Goal: Task Accomplishment & Management: Complete application form

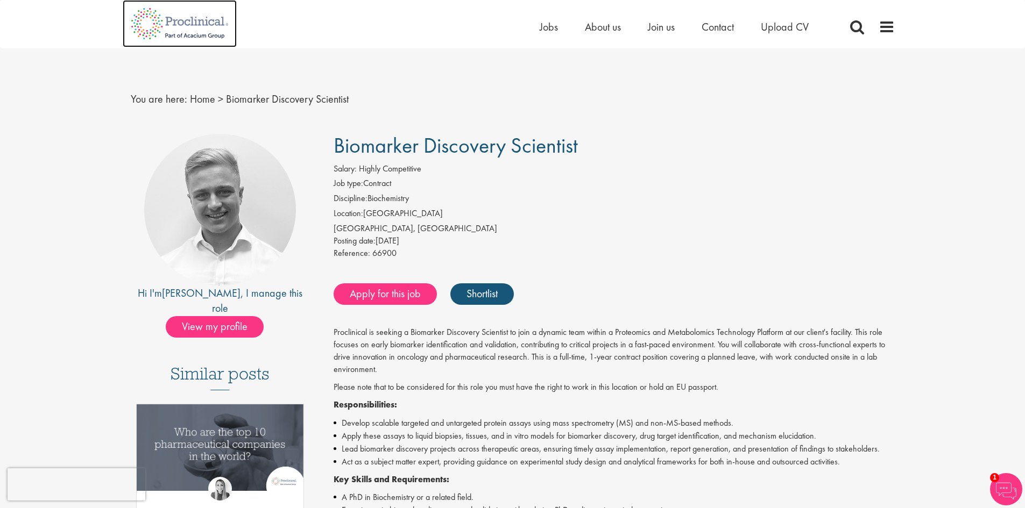
click at [186, 27] on img at bounding box center [180, 23] width 114 height 47
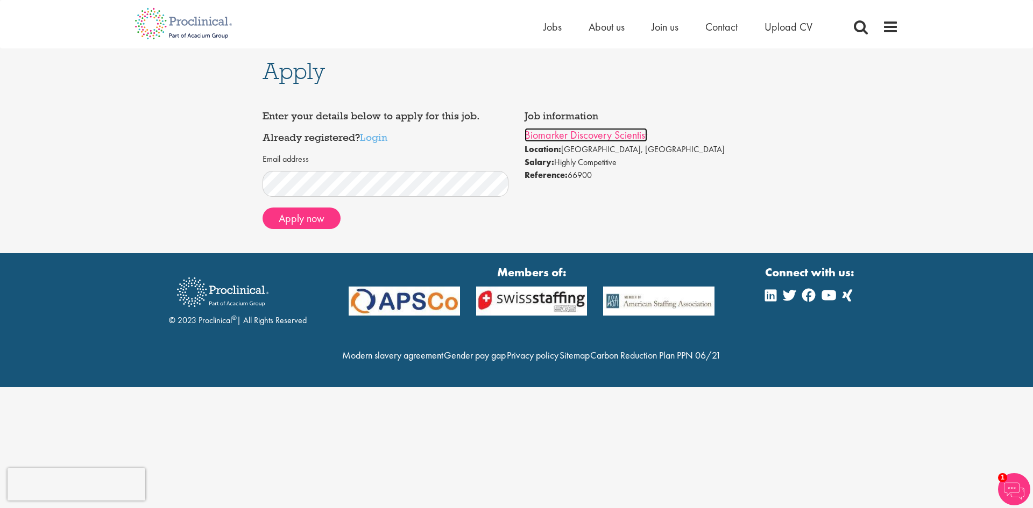
click at [559, 136] on link "Biomarker Discovery Scientist" at bounding box center [586, 135] width 123 height 14
click at [302, 215] on button "Apply now" at bounding box center [302, 219] width 78 height 22
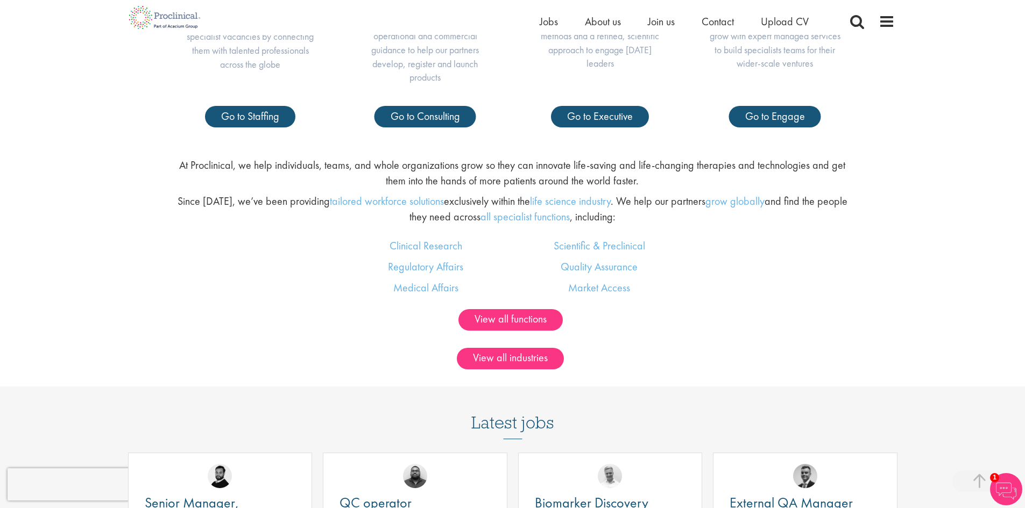
scroll to position [658, 0]
click at [549, 22] on span "Jobs" at bounding box center [549, 22] width 18 height 14
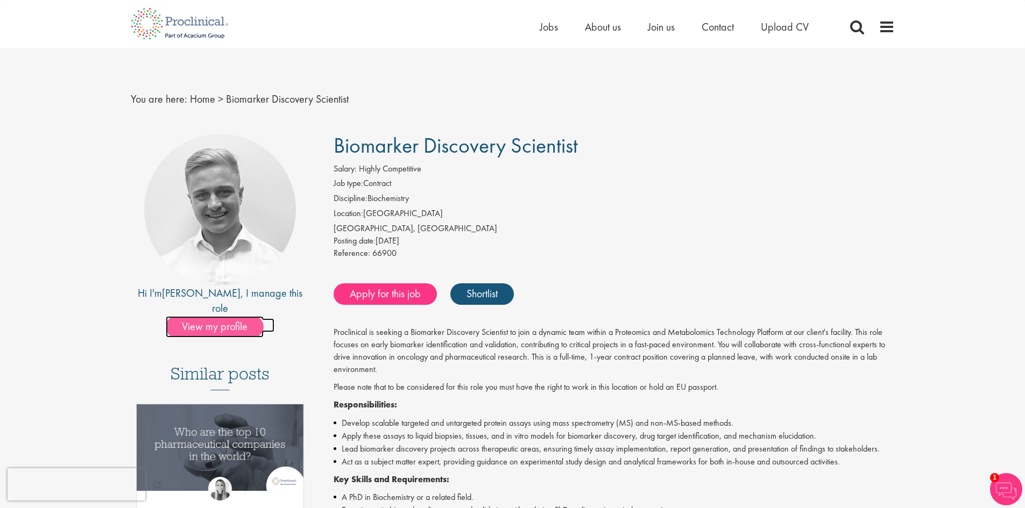
click at [214, 316] on span "View my profile" at bounding box center [215, 327] width 98 height 22
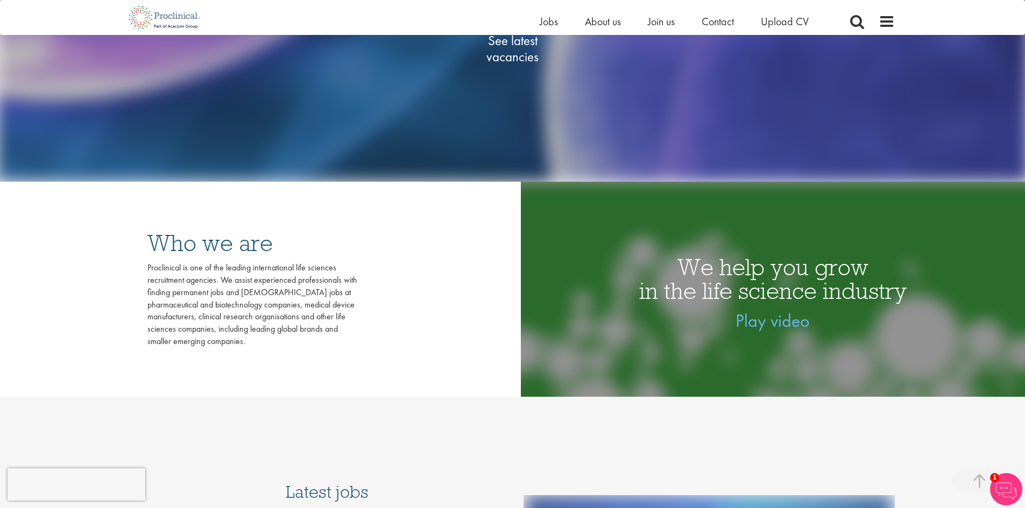
scroll to position [309, 0]
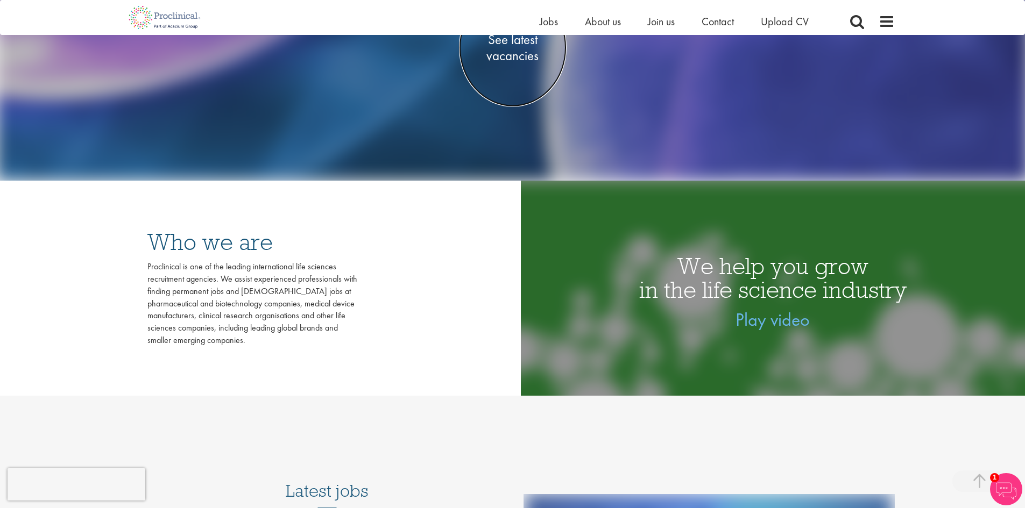
click at [515, 56] on span "See latest vacancies" at bounding box center [513, 47] width 108 height 32
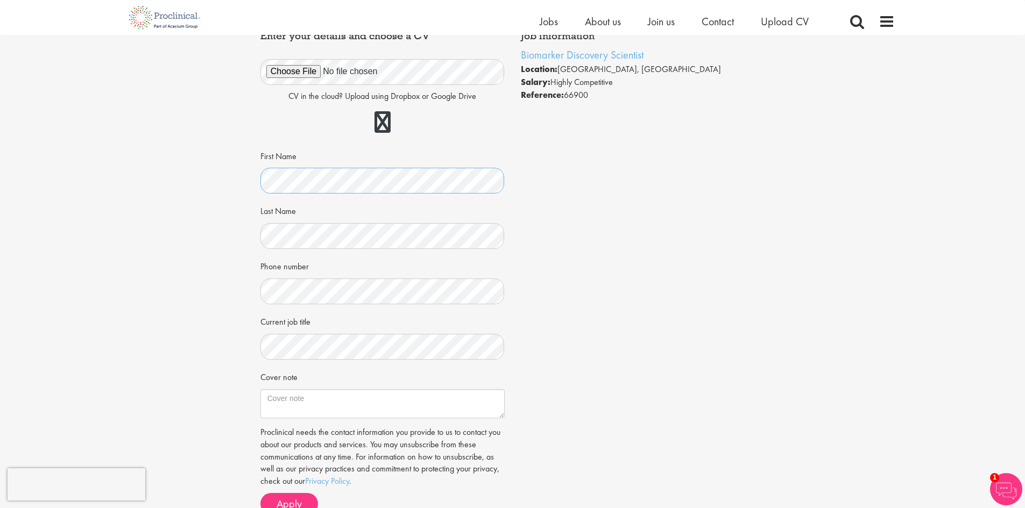
scroll to position [67, 0]
click at [344, 398] on textarea "Cover note" at bounding box center [382, 403] width 244 height 29
paste textarea "Experienced cancer researcher with 4+ years of academic and industry experience…"
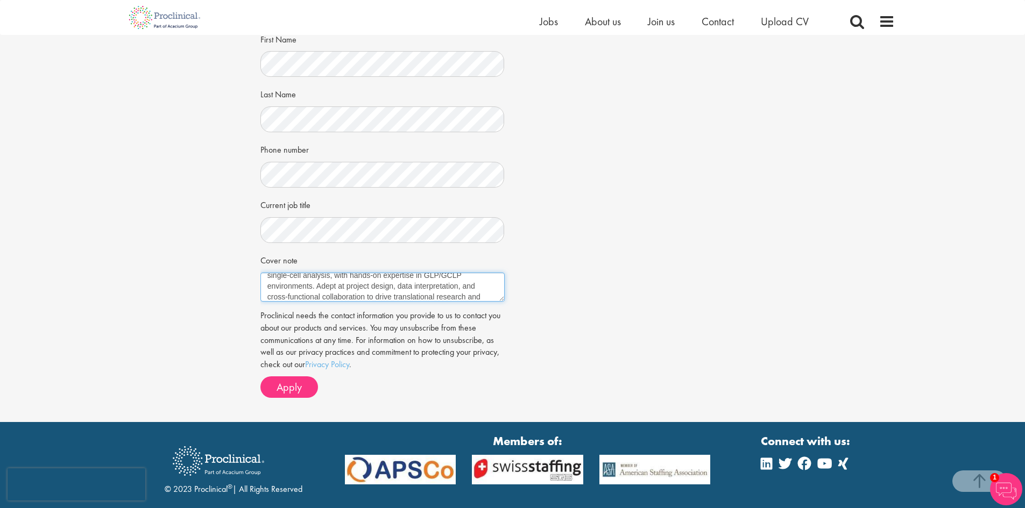
scroll to position [185, 0]
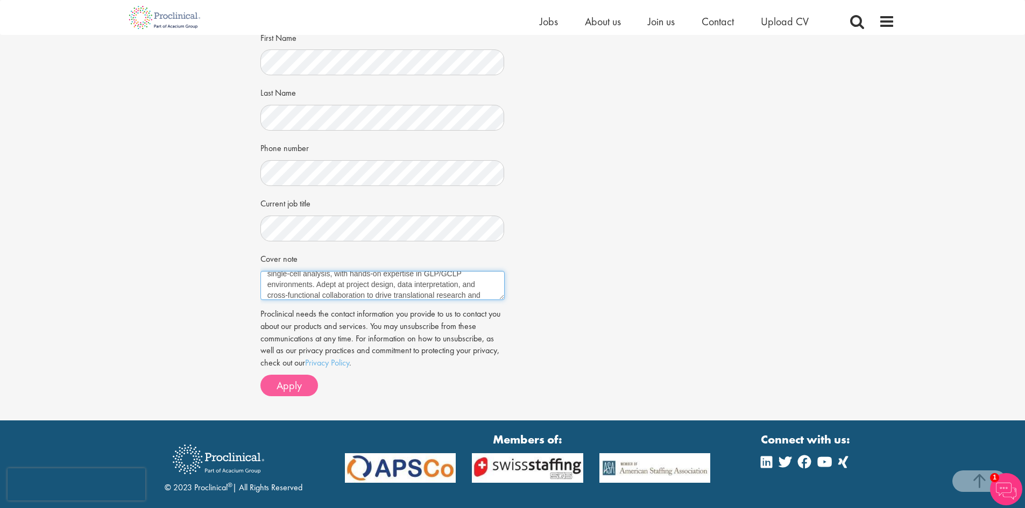
type textarea "Experienced cancer researcher with 4+ years of academic and industry experience…"
click at [299, 385] on span "Apply" at bounding box center [289, 386] width 25 height 14
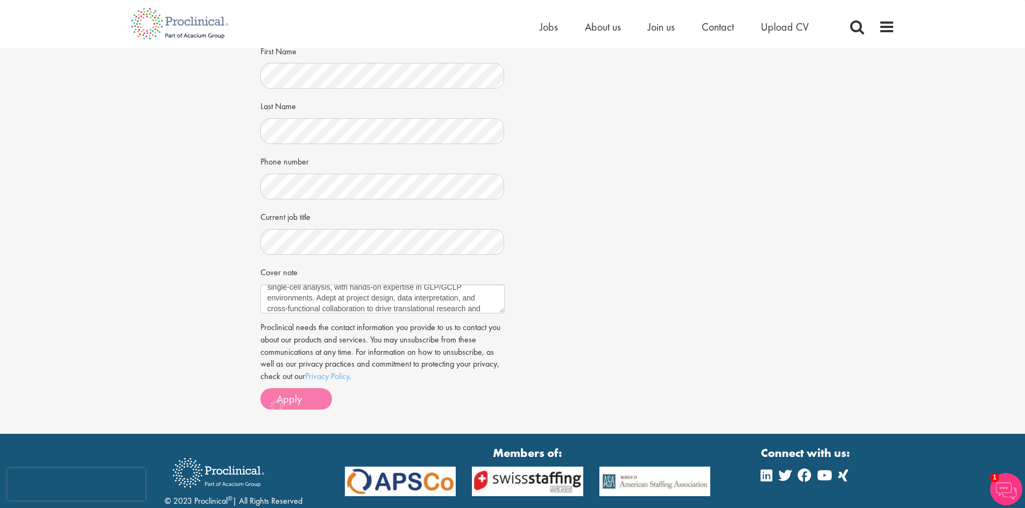
scroll to position [0, 0]
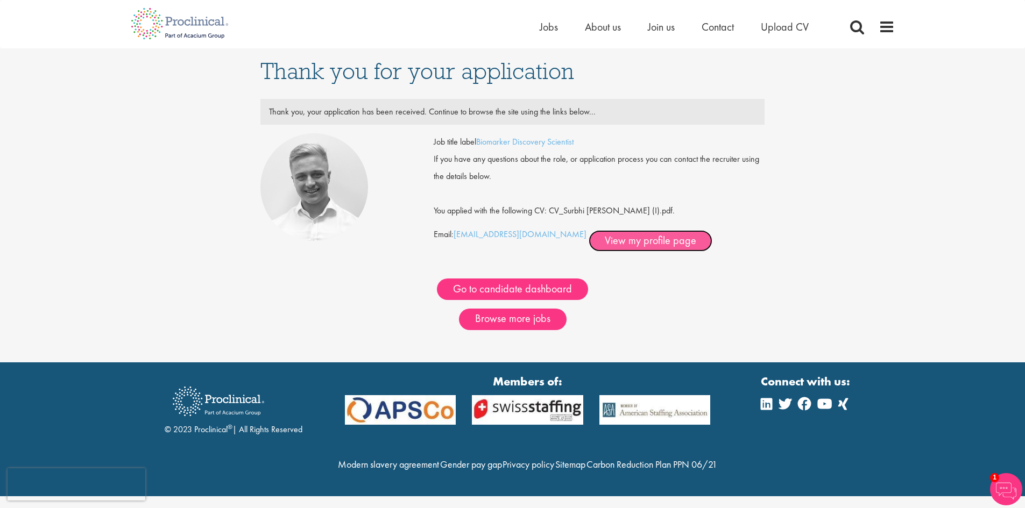
click at [624, 237] on link "View my profile page" at bounding box center [651, 241] width 124 height 22
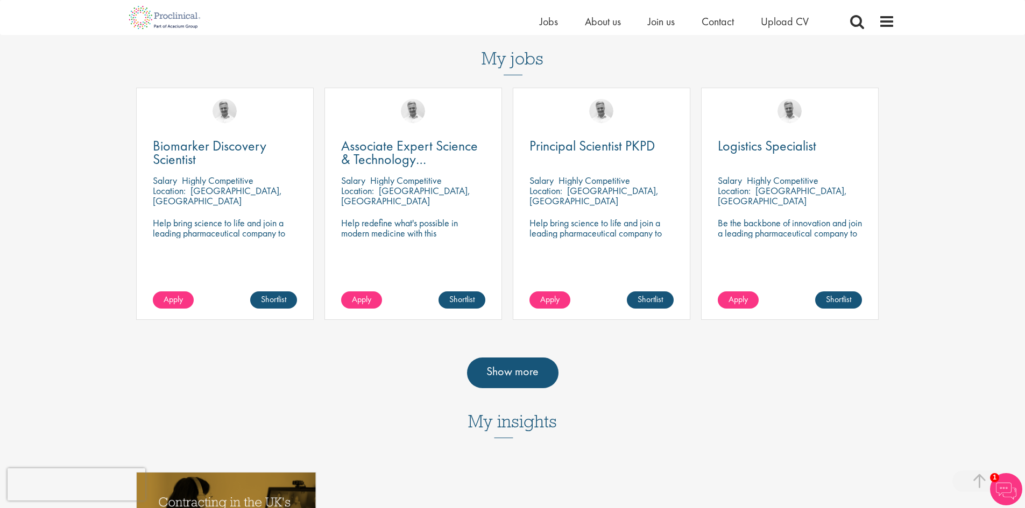
scroll to position [444, 0]
click at [525, 357] on link "Show more" at bounding box center [512, 372] width 91 height 30
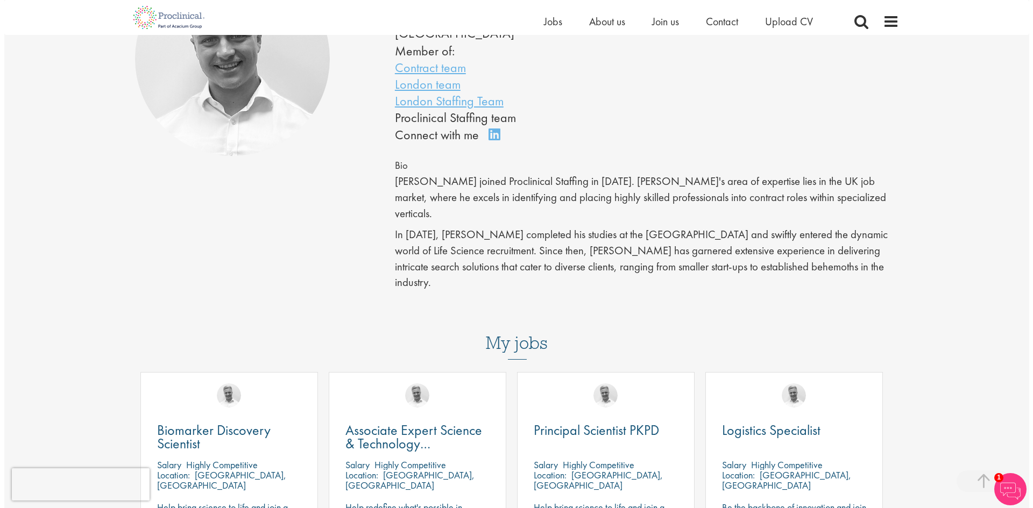
scroll to position [0, 0]
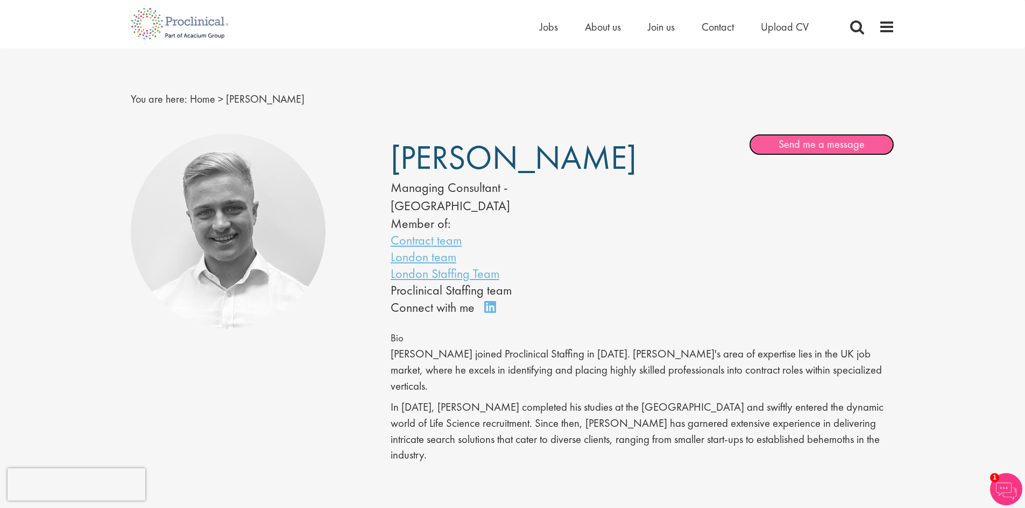
click at [822, 148] on link "Send me a message" at bounding box center [821, 145] width 145 height 22
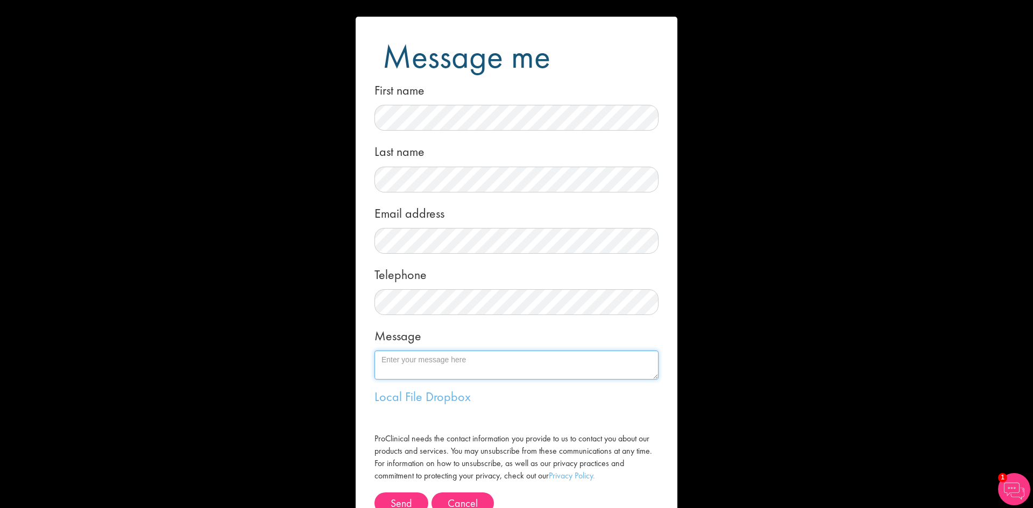
click at [395, 375] on textarea "Message" at bounding box center [516, 365] width 284 height 29
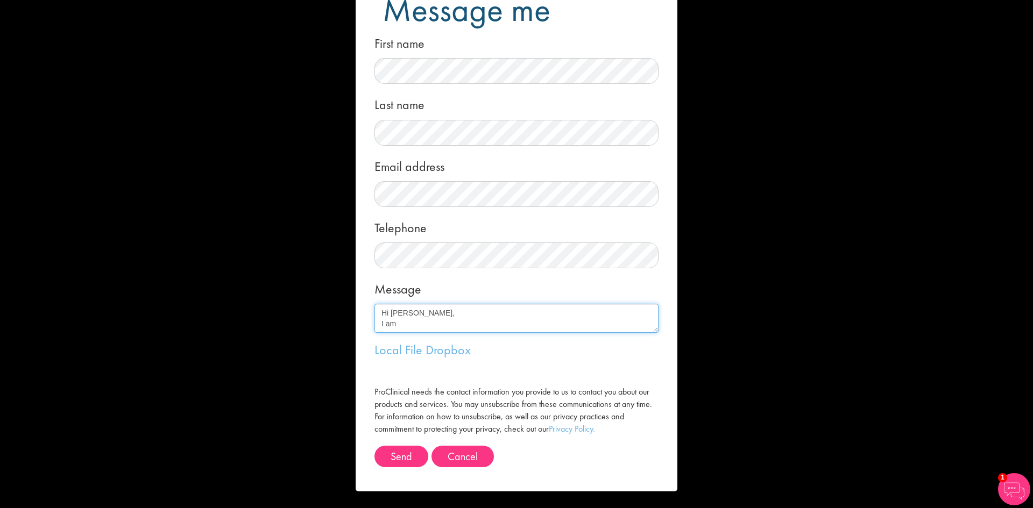
paste textarea "Experienced cancer researcher with 4+ years of academic and industry experience…"
click at [399, 317] on textarea "Hi Joshua, I am Experienced cancer researcher with 4+ years of academic and ind…" at bounding box center [516, 318] width 284 height 29
click at [437, 322] on textarea "Hi Joshua, I am an experienced cancer researcher with 4+ years of academic and …" at bounding box center [516, 318] width 284 height 29
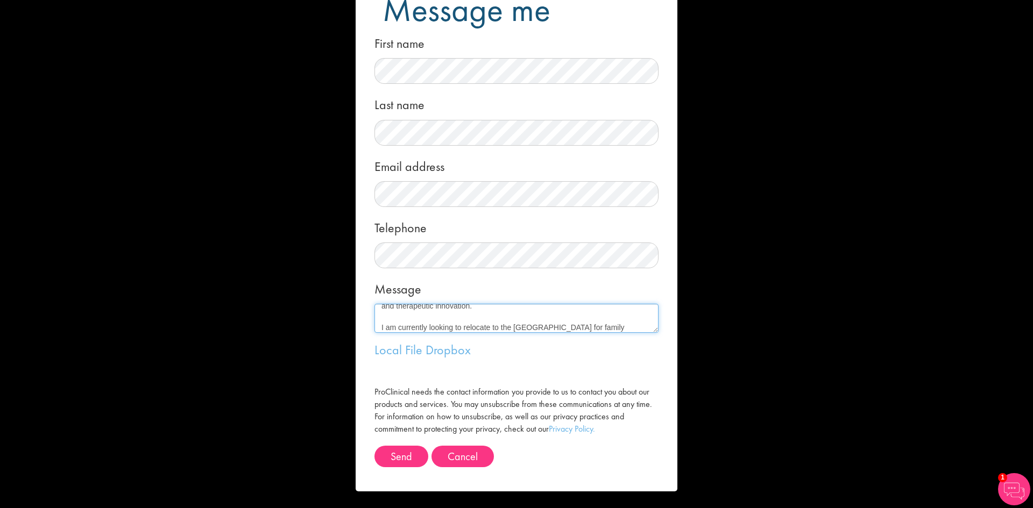
scroll to position [93, 0]
drag, startPoint x: 609, startPoint y: 323, endPoint x: 592, endPoint y: 316, distance: 17.9
click at [592, 316] on textarea "Hi Joshua, I am an experienced cancer researcher with 4+ years of academic and …" at bounding box center [516, 318] width 284 height 29
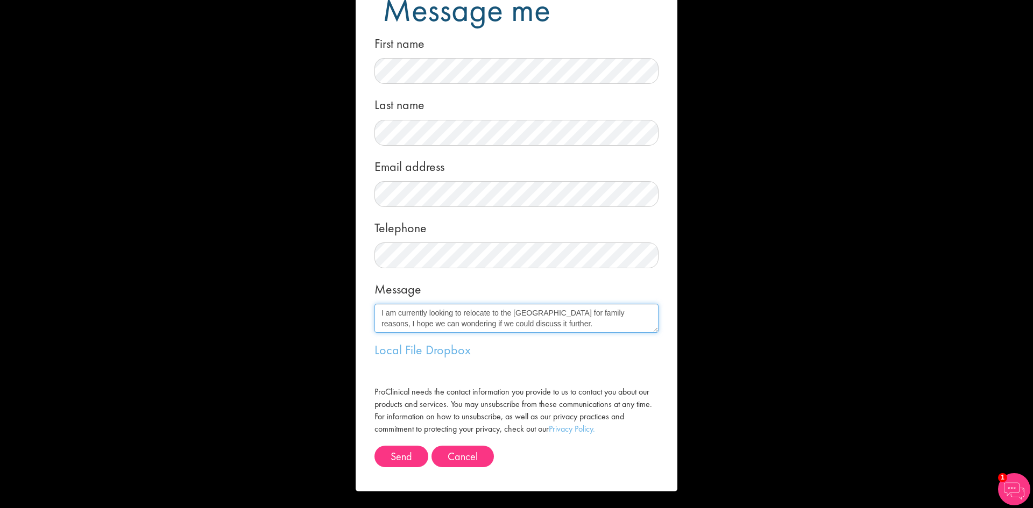
drag, startPoint x: 451, startPoint y: 327, endPoint x: 365, endPoint y: 333, distance: 86.3
click at [365, 333] on form "Message me First name Last name Email address Telephone Message Hi Joshua, I am…" at bounding box center [517, 231] width 306 height 522
click at [391, 354] on link "Local File" at bounding box center [398, 350] width 48 height 17
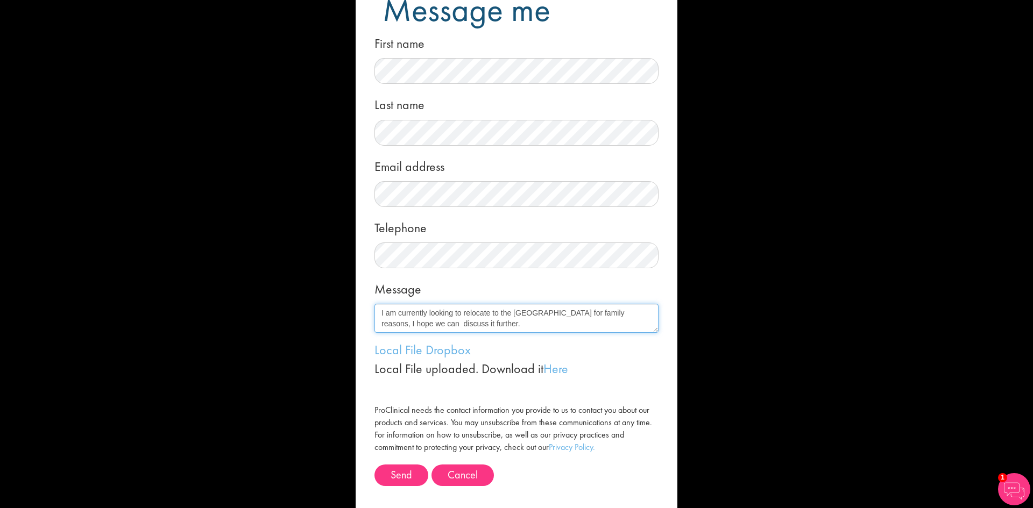
click at [445, 328] on textarea "Hi Joshua, I am an experienced cancer researcher with 4+ years of academic and …" at bounding box center [516, 318] width 284 height 29
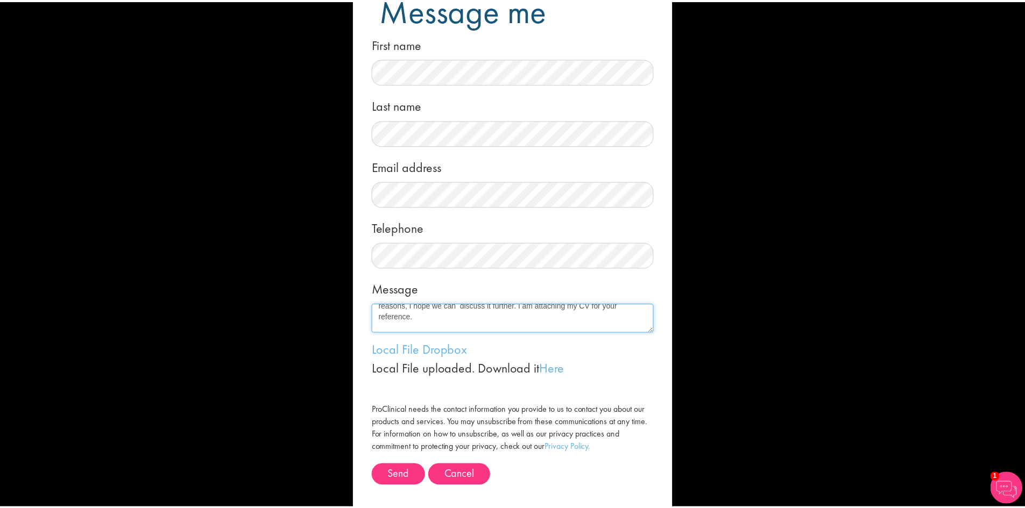
scroll to position [125, 0]
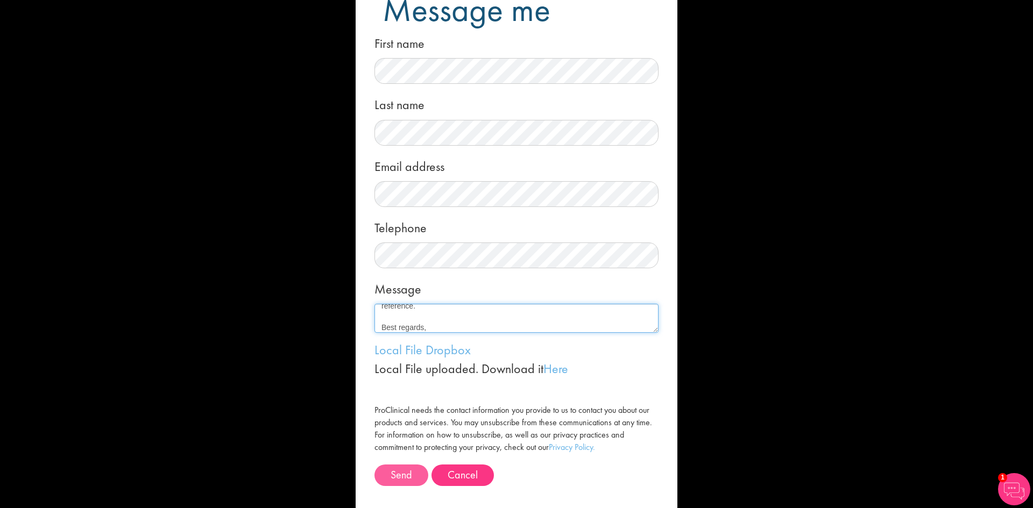
type textarea "Hi Joshua, I am an experienced cancer researcher with 4+ years of academic and …"
click at [409, 477] on button "Send" at bounding box center [401, 476] width 54 height 22
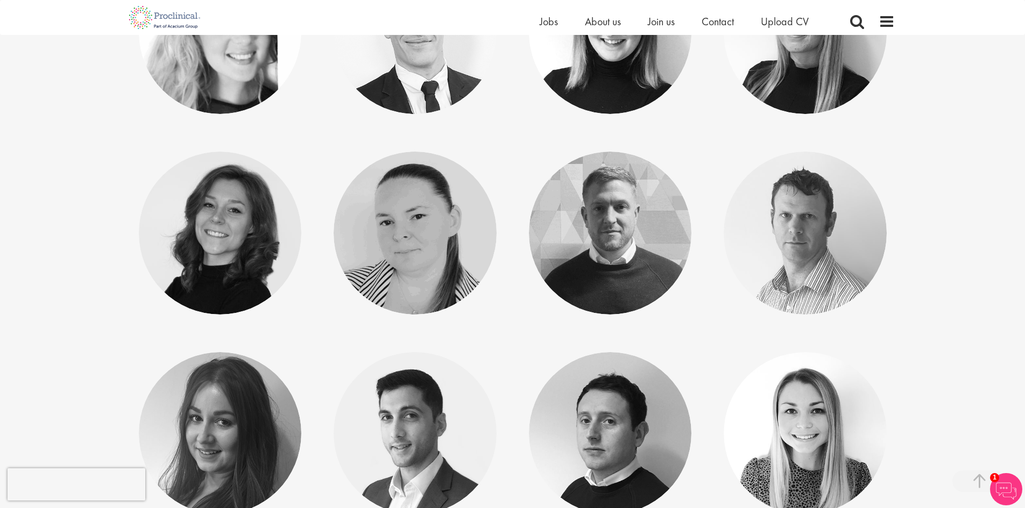
scroll to position [3306, 0]
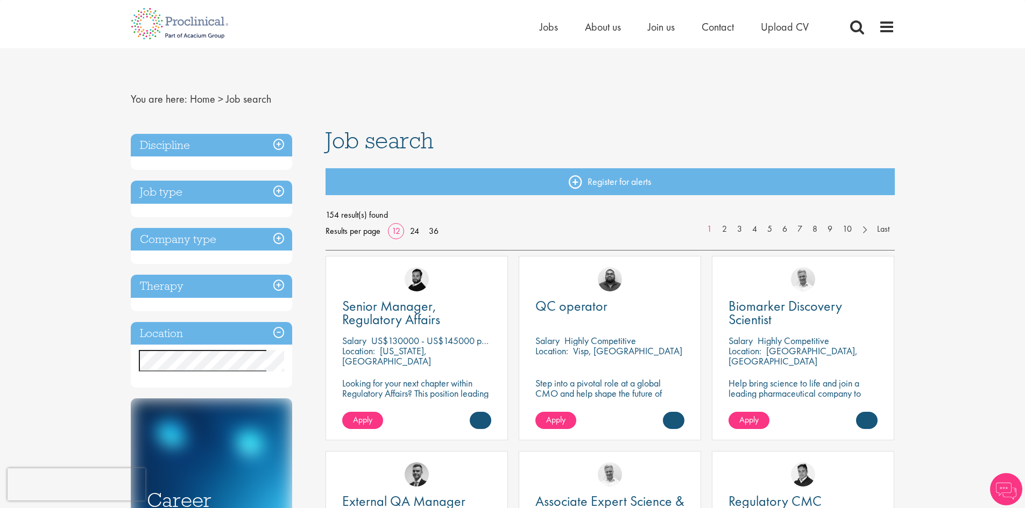
click at [276, 191] on h3 "Job type" at bounding box center [211, 192] width 161 height 23
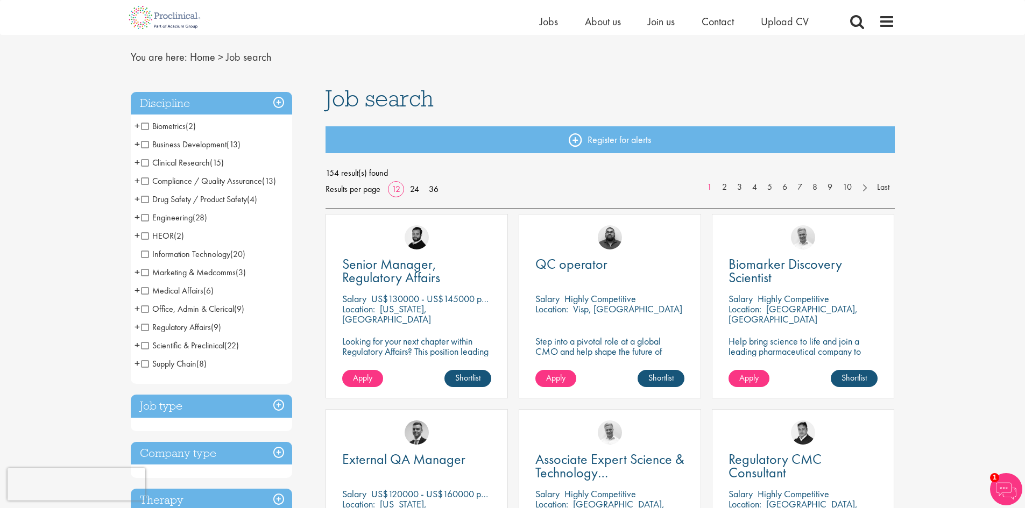
scroll to position [29, 0]
click at [140, 345] on li "Scientific & Preclinical (22) - + Senior/Director & VP (1) Analytical Chemistry…" at bounding box center [211, 345] width 161 height 18
click at [135, 345] on span "+" at bounding box center [137, 345] width 5 height 16
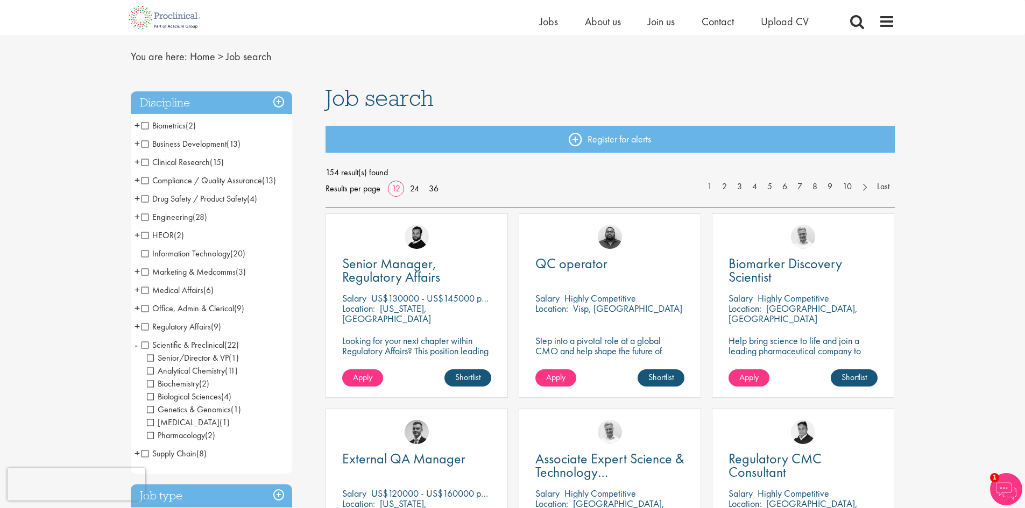
click at [150, 397] on span "Biological Sciences" at bounding box center [184, 396] width 74 height 11
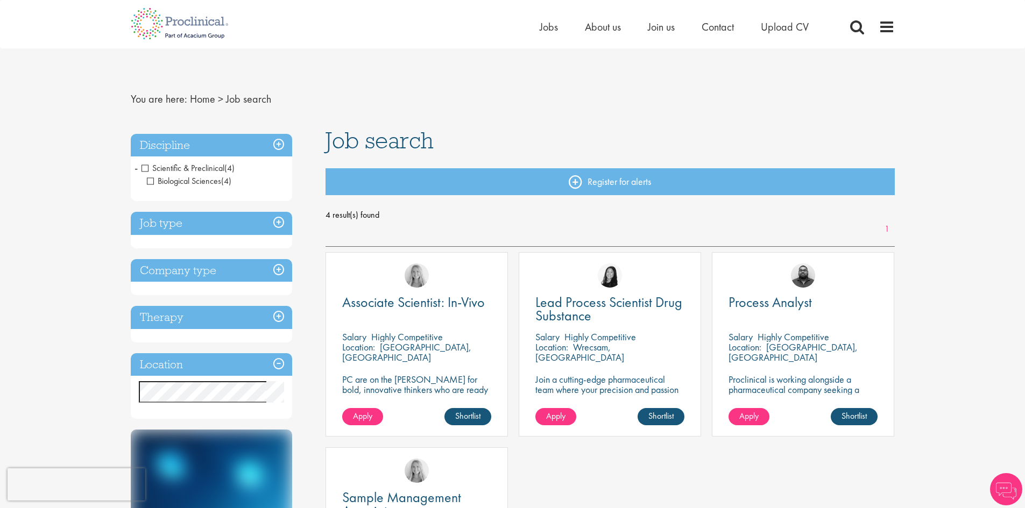
click at [281, 141] on h3 "Discipline" at bounding box center [211, 145] width 161 height 23
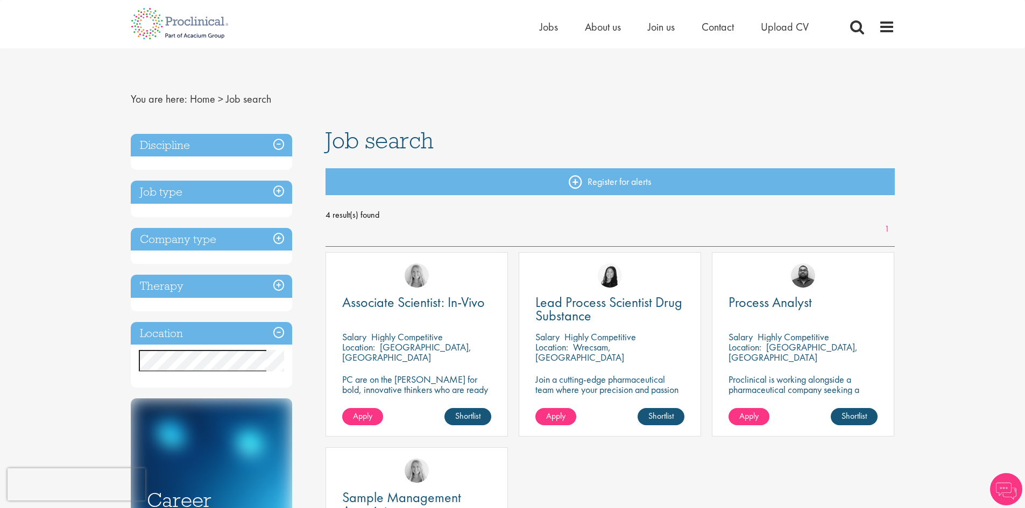
click at [278, 143] on h3 "Discipline" at bounding box center [211, 145] width 161 height 23
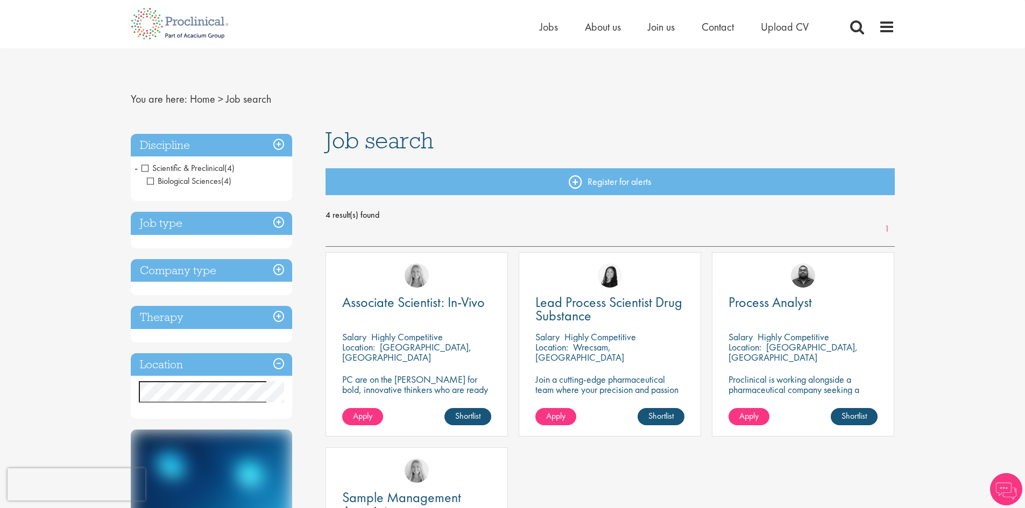
click at [143, 165] on span "Scientific & Preclinical" at bounding box center [182, 167] width 83 height 11
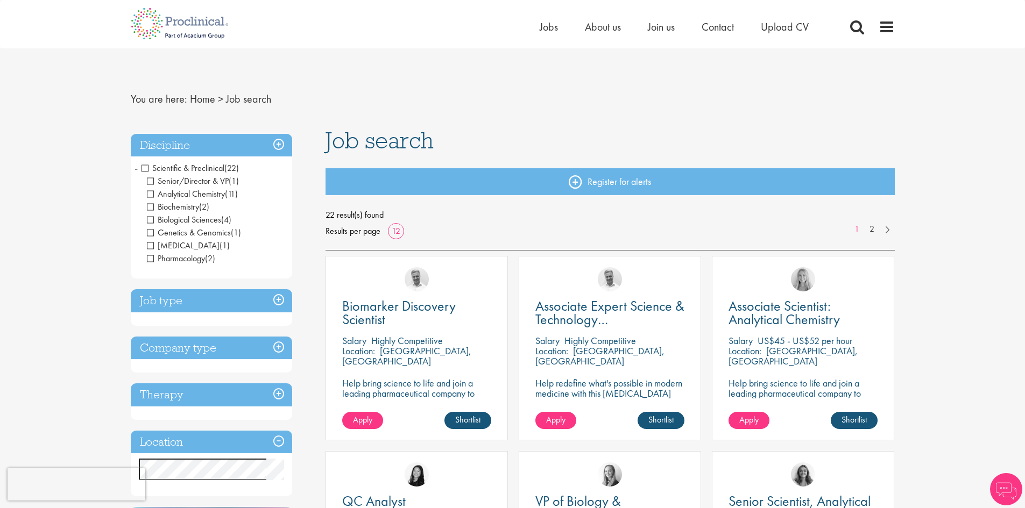
click at [279, 301] on h3 "Job type" at bounding box center [211, 300] width 161 height 23
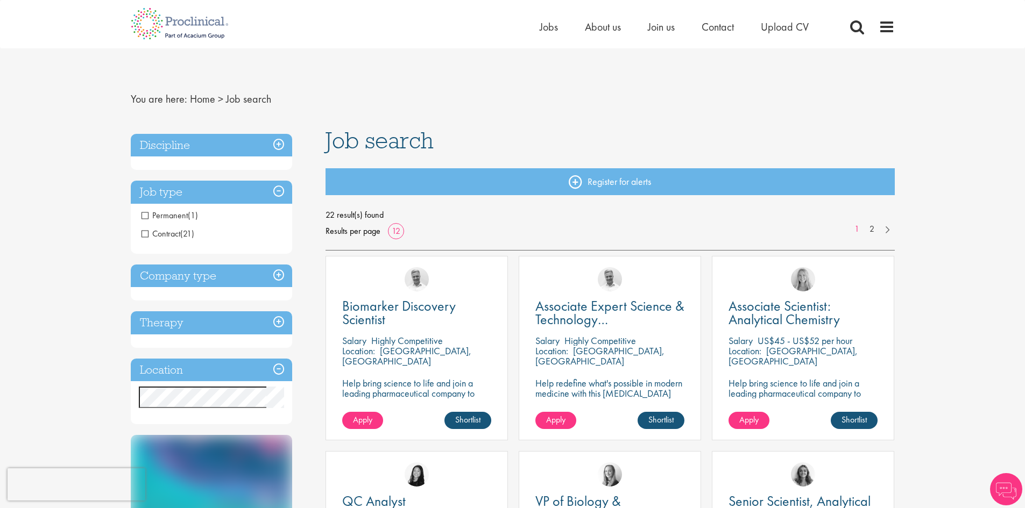
click at [280, 273] on h3 "Company type" at bounding box center [211, 276] width 161 height 23
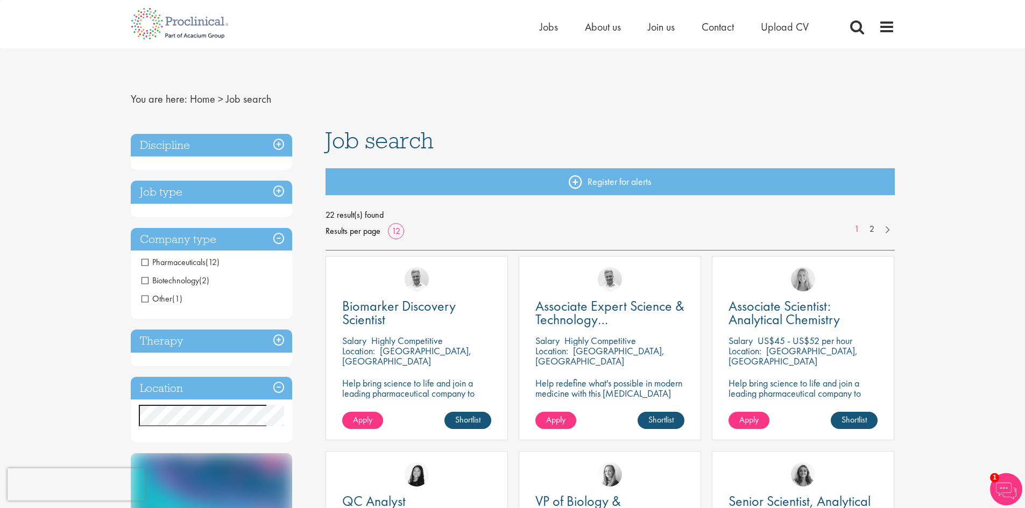
click at [281, 339] on h3 "Therapy" at bounding box center [211, 341] width 161 height 23
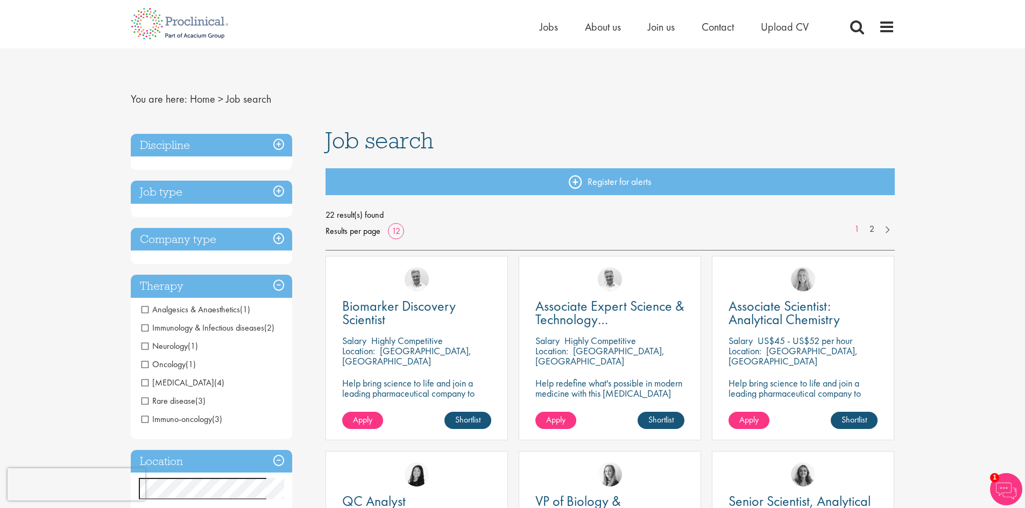
click at [144, 381] on span "[MEDICAL_DATA]" at bounding box center [177, 382] width 73 height 11
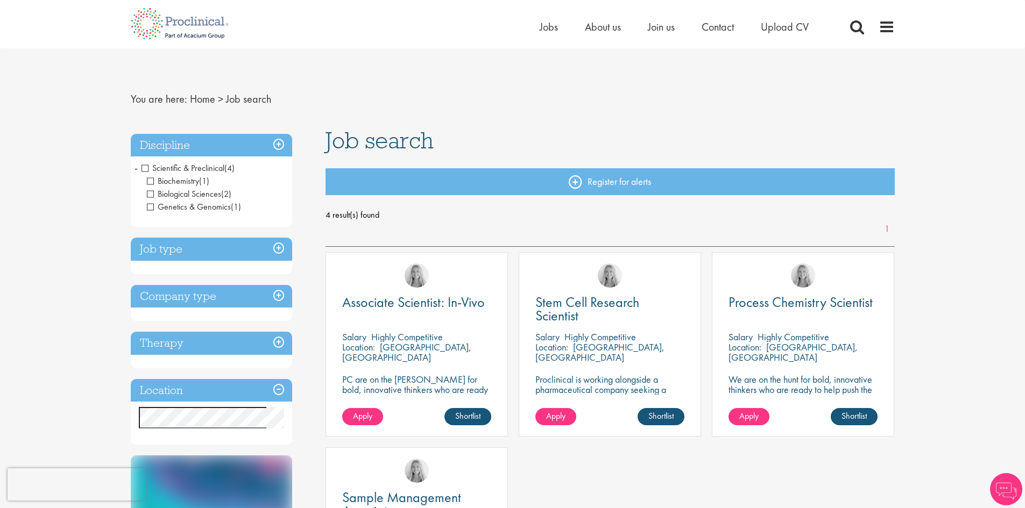
click at [275, 343] on h3 "Therapy" at bounding box center [211, 343] width 161 height 23
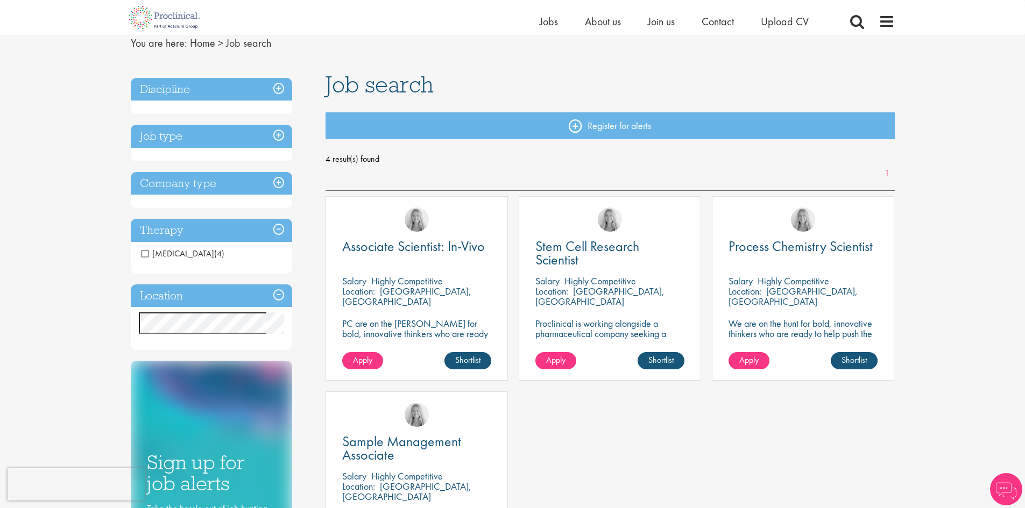
scroll to position [44, 0]
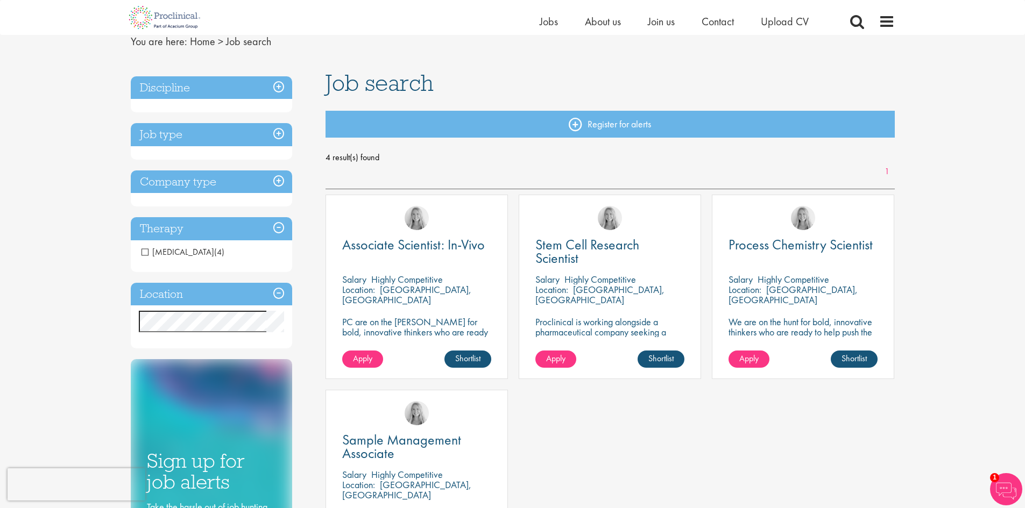
drag, startPoint x: 452, startPoint y: 241, endPoint x: 778, endPoint y: 437, distance: 380.6
click at [778, 437] on div "Associate Scientist: In-Vivo Salary Highly Competitive Location: Tarrytown, USA…" at bounding box center [610, 390] width 580 height 391
click at [277, 290] on h3 "Location" at bounding box center [211, 294] width 161 height 23
click at [169, 252] on span "[MEDICAL_DATA]" at bounding box center [177, 251] width 73 height 11
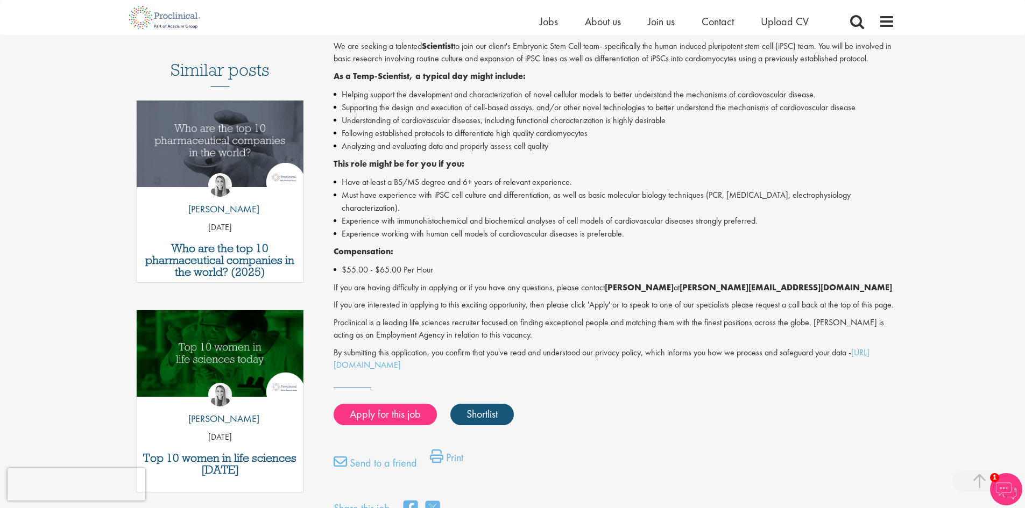
scroll to position [291, 0]
click at [391, 424] on link "Apply for this job" at bounding box center [385, 415] width 103 height 22
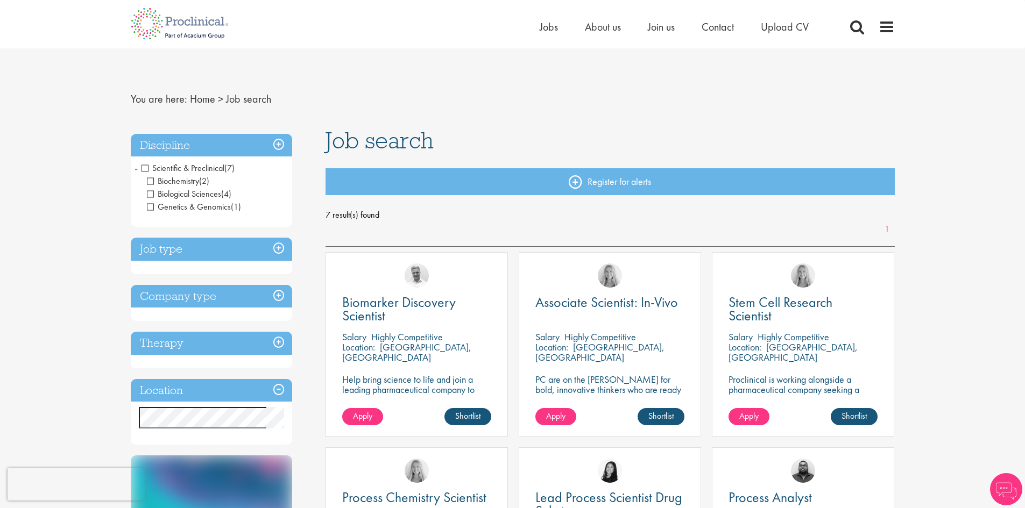
click at [280, 391] on h3 "Location" at bounding box center [211, 390] width 161 height 23
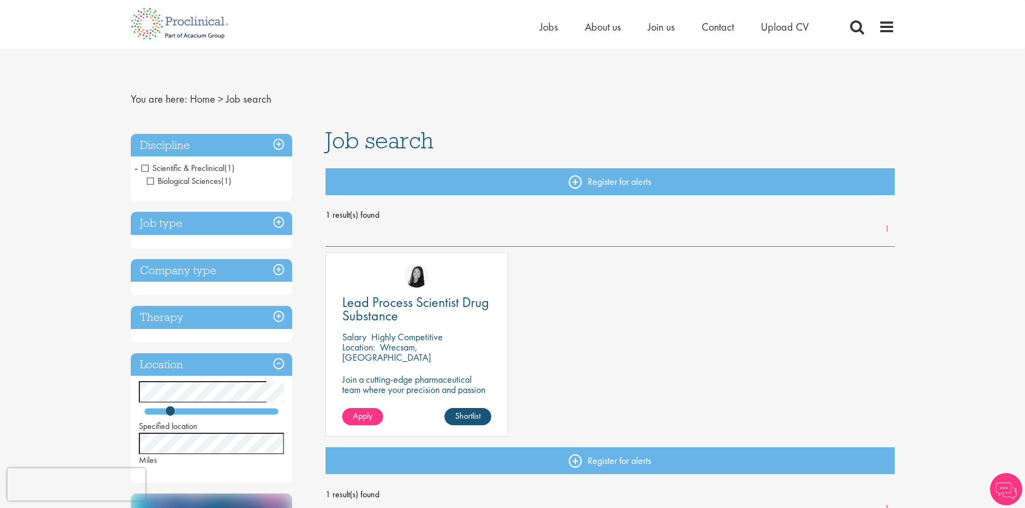
click at [277, 321] on h3 "Therapy" at bounding box center [211, 317] width 161 height 23
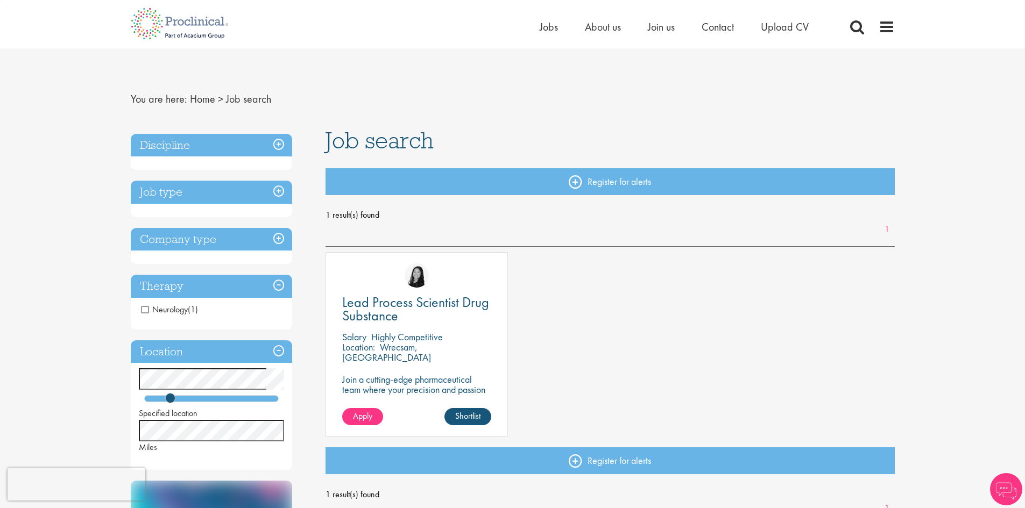
click at [277, 279] on h3 "Therapy" at bounding box center [211, 286] width 161 height 23
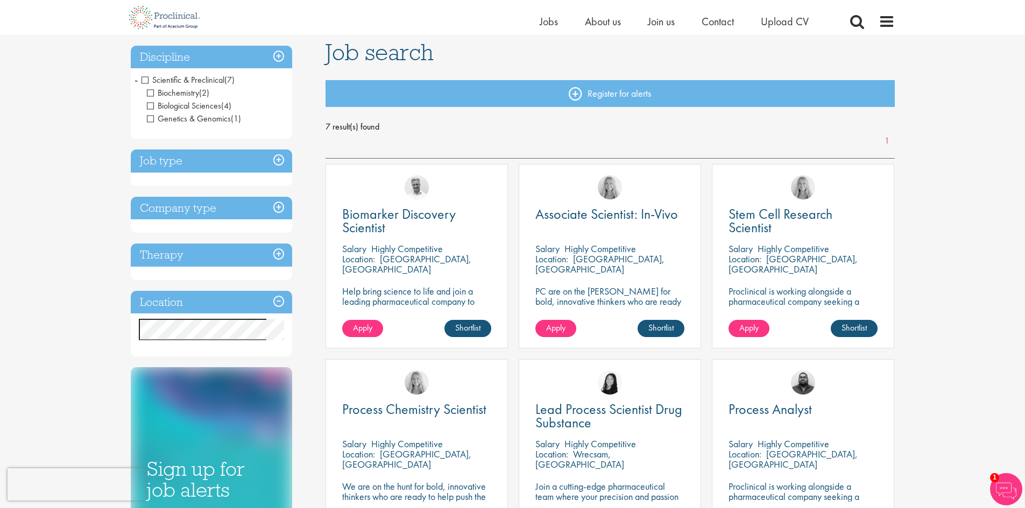
scroll to position [19, 0]
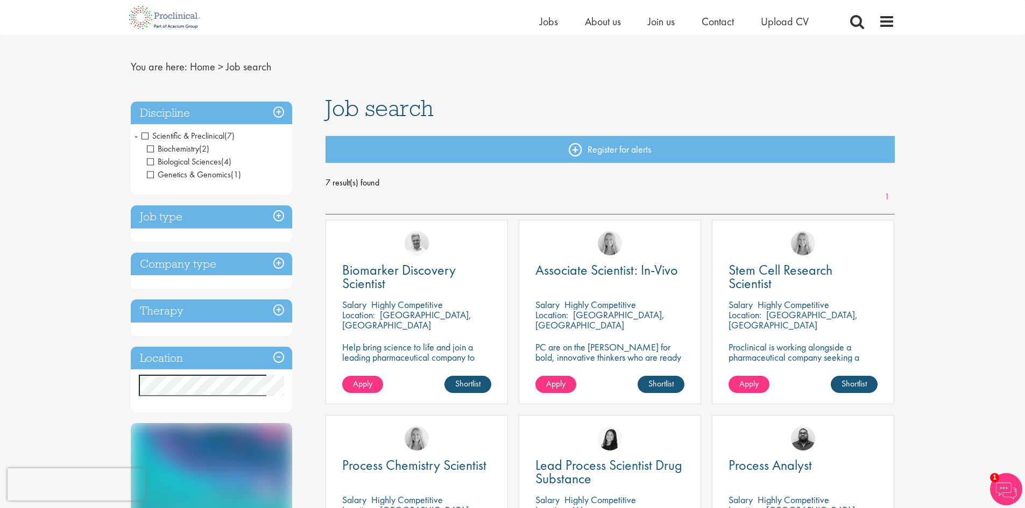
click at [284, 109] on h3 "Discipline" at bounding box center [211, 113] width 161 height 23
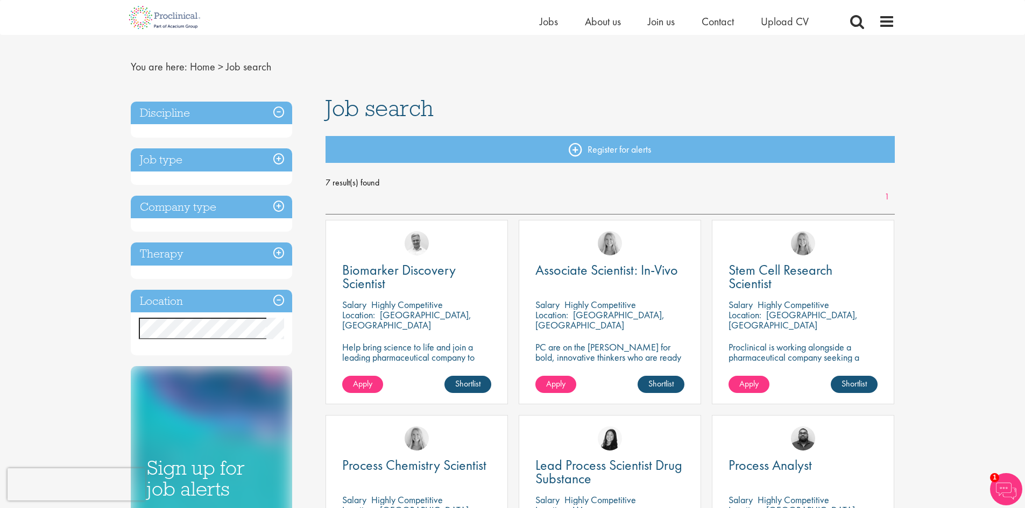
click at [284, 109] on h3 "Discipline" at bounding box center [211, 113] width 161 height 23
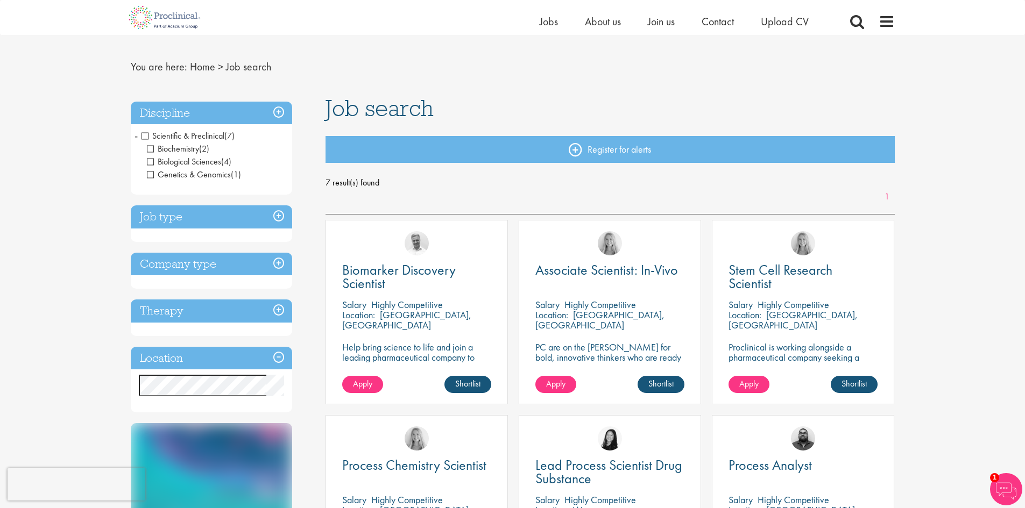
click at [145, 136] on span "Scientific & Preclinical" at bounding box center [182, 135] width 83 height 11
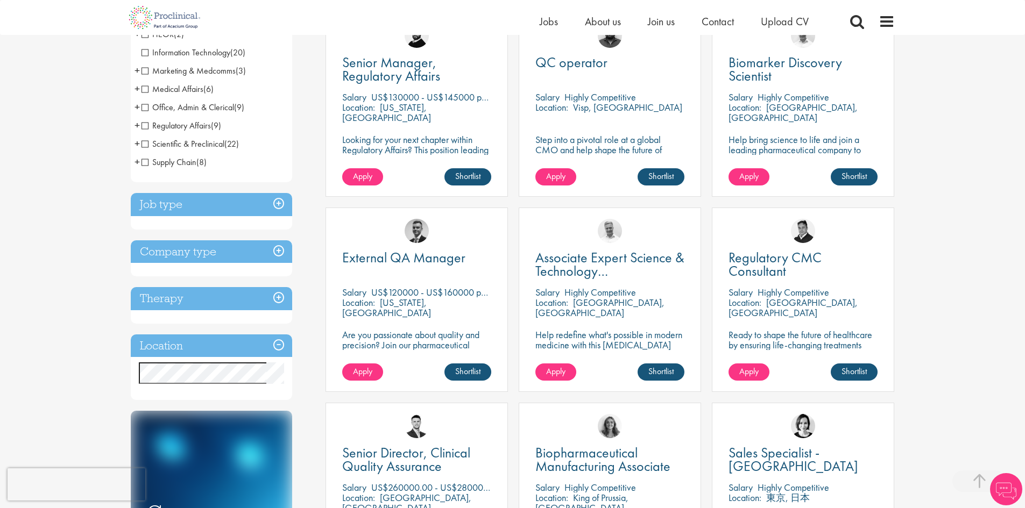
scroll to position [231, 0]
click at [282, 250] on h3 "Company type" at bounding box center [211, 251] width 161 height 23
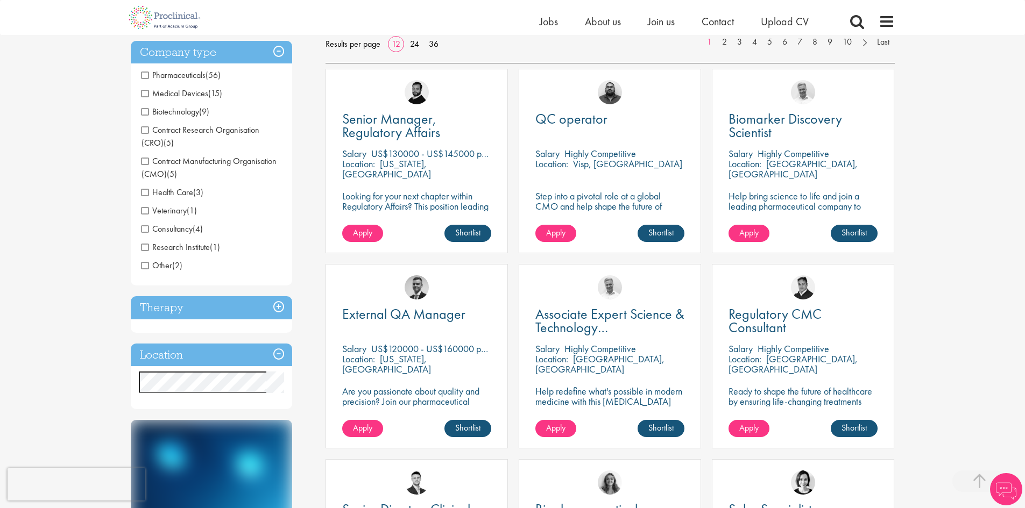
scroll to position [173, 0]
click at [280, 306] on h3 "Therapy" at bounding box center [211, 308] width 161 height 23
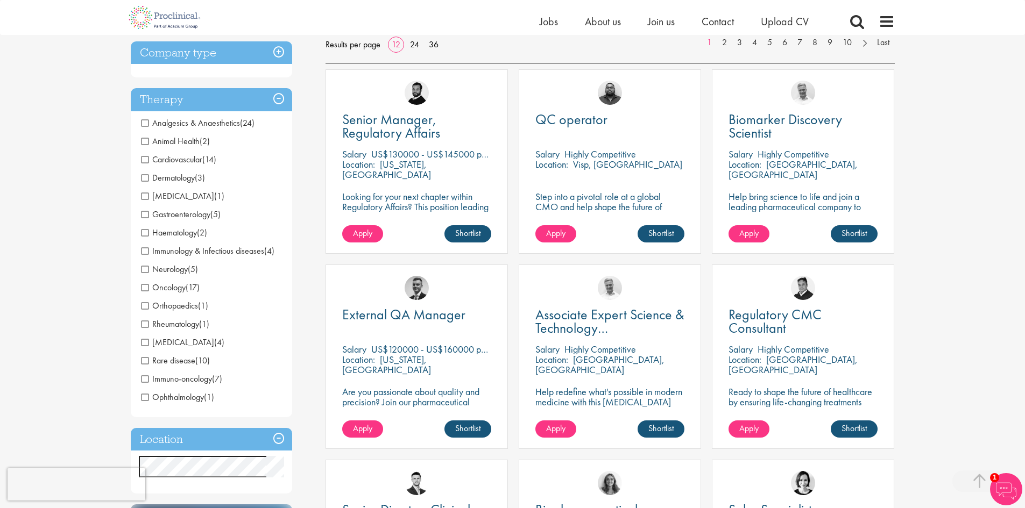
click at [145, 289] on span "Oncology" at bounding box center [163, 287] width 44 height 11
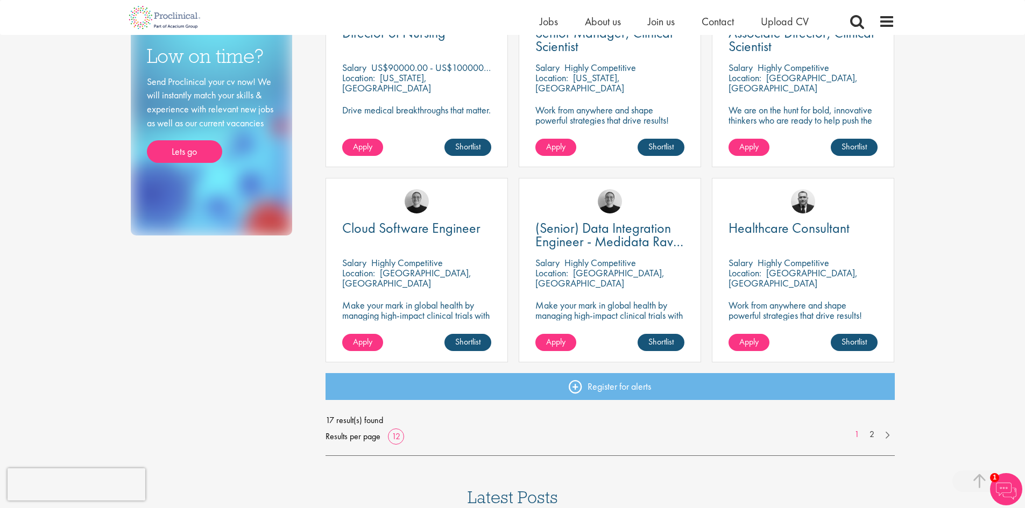
scroll to position [652, 0]
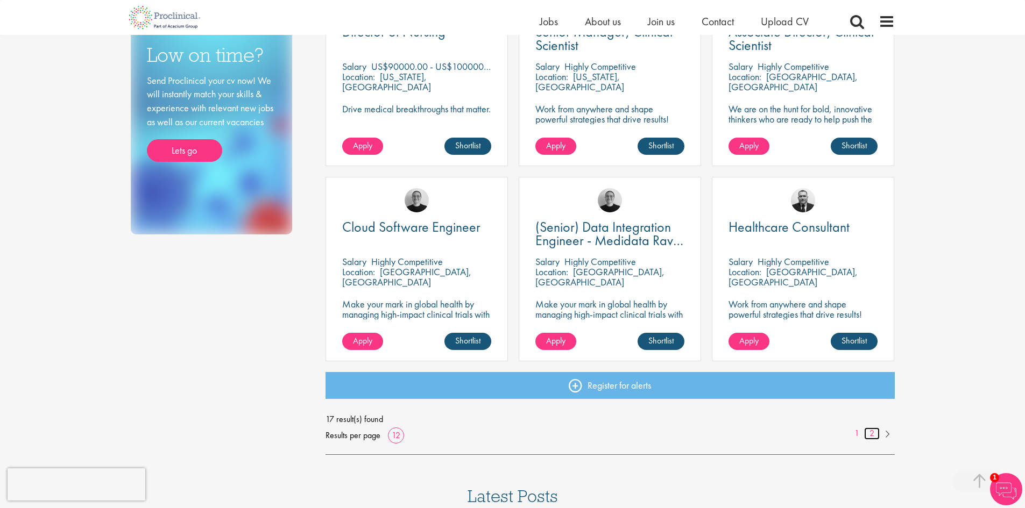
click at [871, 434] on link "2" at bounding box center [872, 434] width 16 height 12
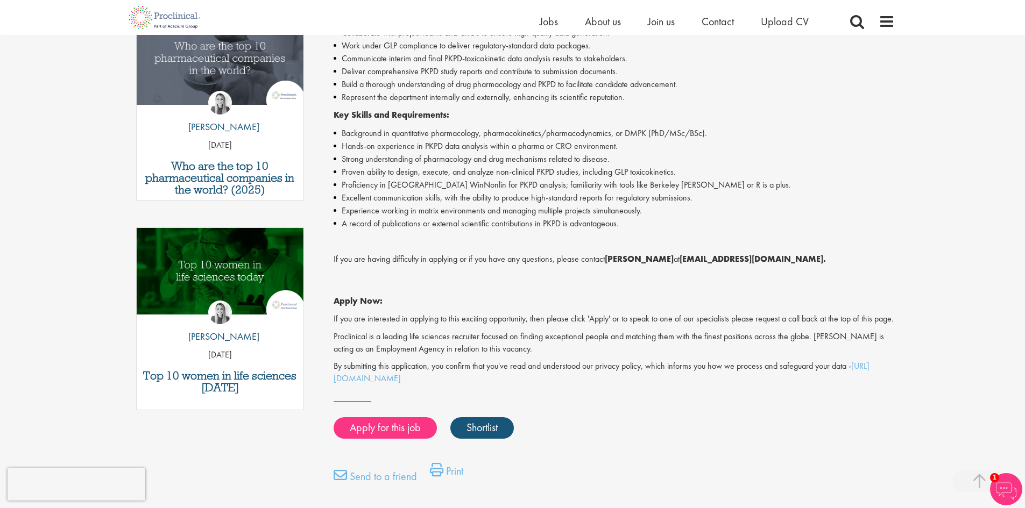
scroll to position [395, 0]
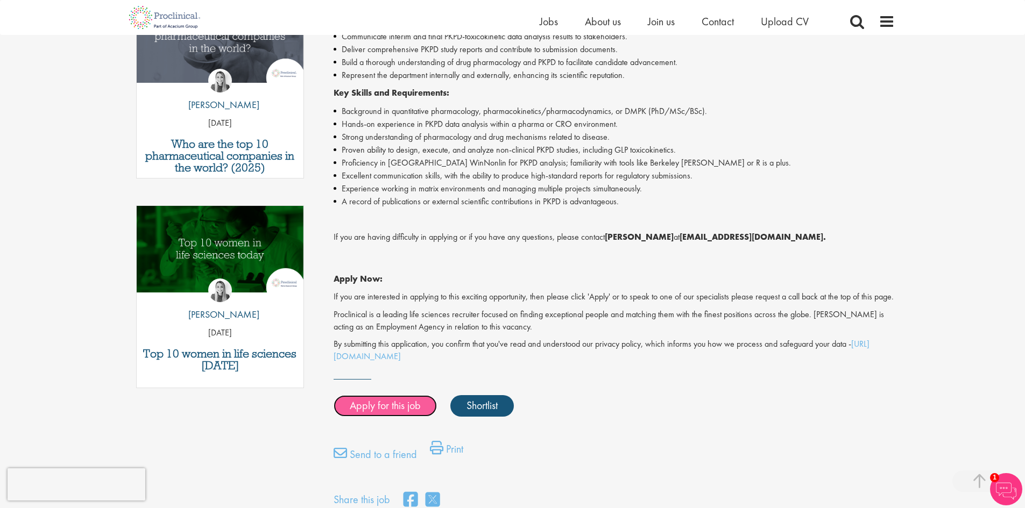
click at [385, 417] on link "Apply for this job" at bounding box center [385, 406] width 103 height 22
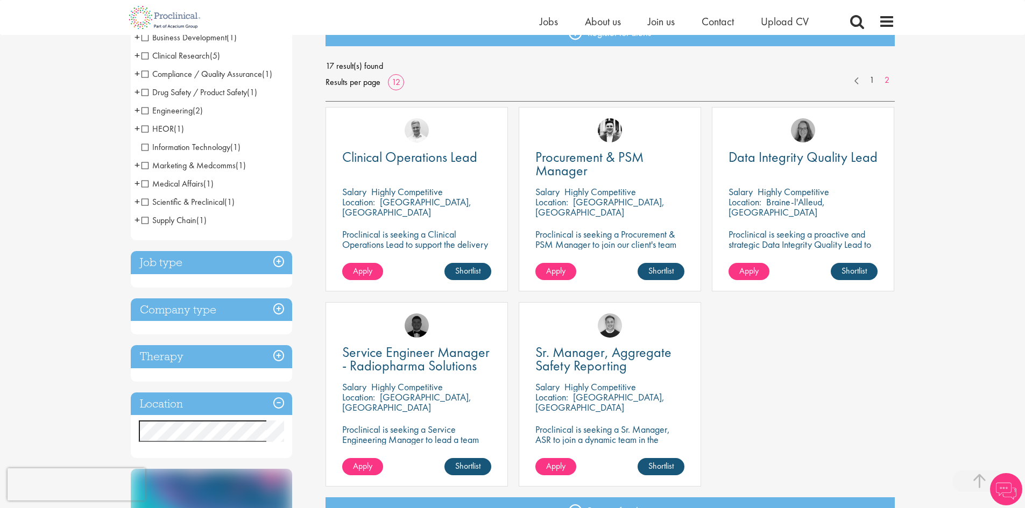
scroll to position [225, 0]
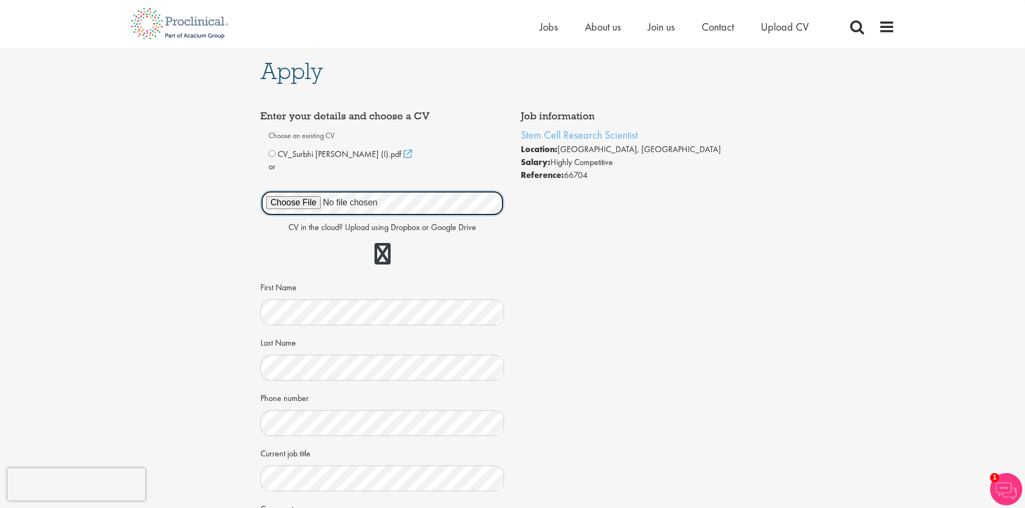
click at [273, 158] on div "Choose an existing CV CV_Surbhi [PERSON_NAME] (I).pdf" at bounding box center [382, 338] width 228 height 423
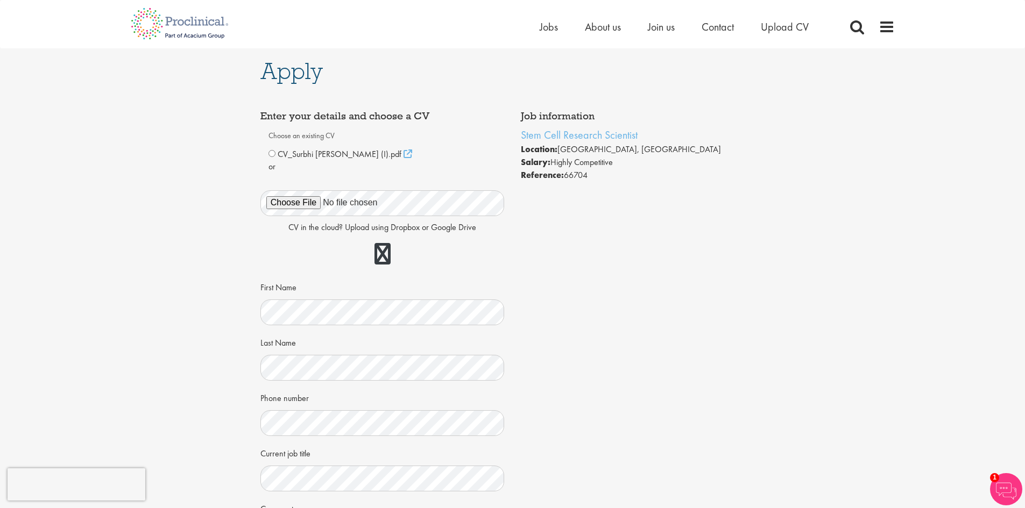
click at [273, 158] on div "CV_Surbhi [PERSON_NAME] (I).pdf" at bounding box center [382, 154] width 228 height 13
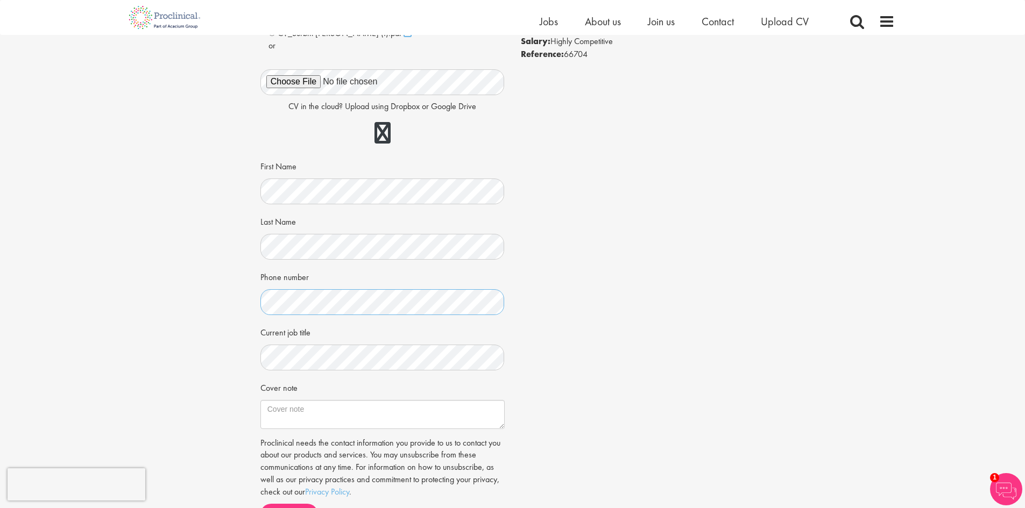
scroll to position [115, 0]
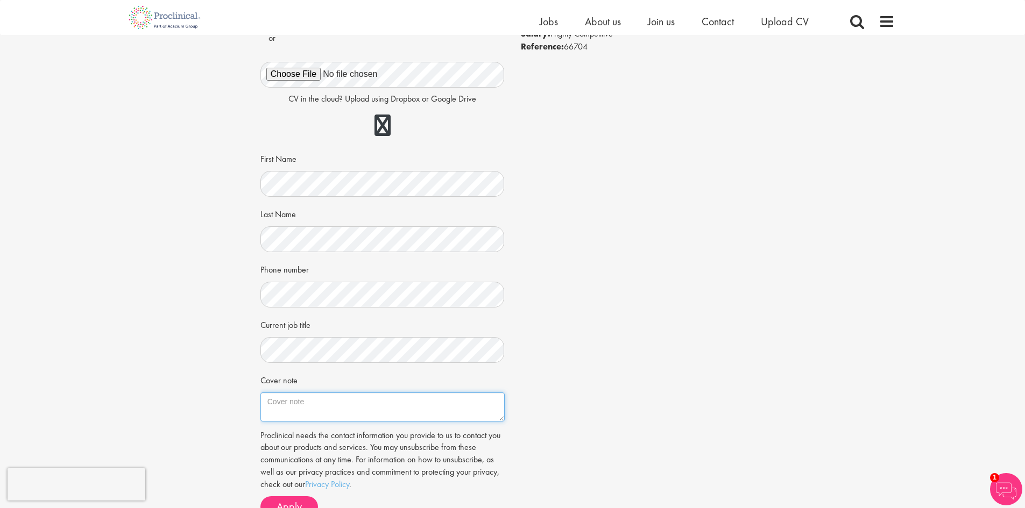
click at [295, 412] on textarea "Cover note" at bounding box center [382, 407] width 244 height 29
paste textarea "Experienced [MEDICAL_DATA] researcher with 4+ years of academic and industry ex…"
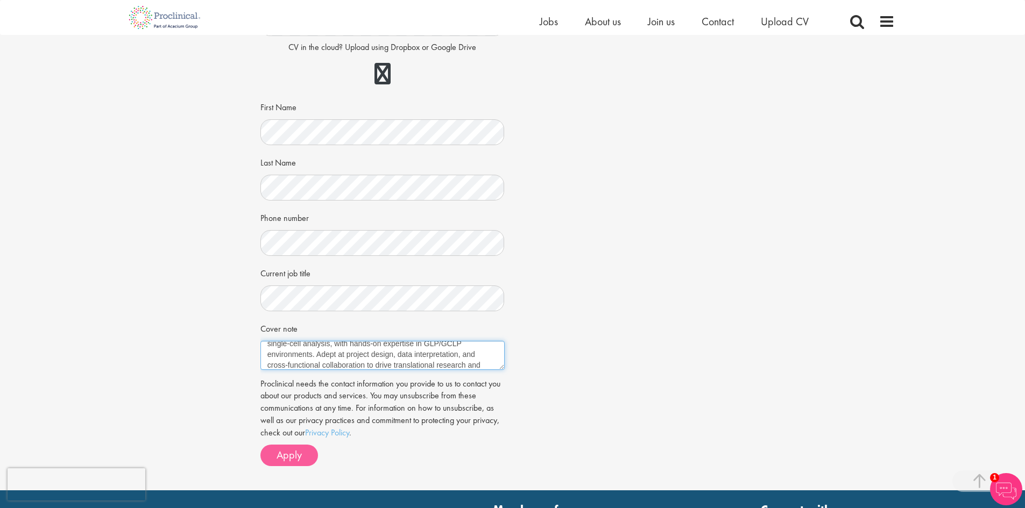
scroll to position [168, 0]
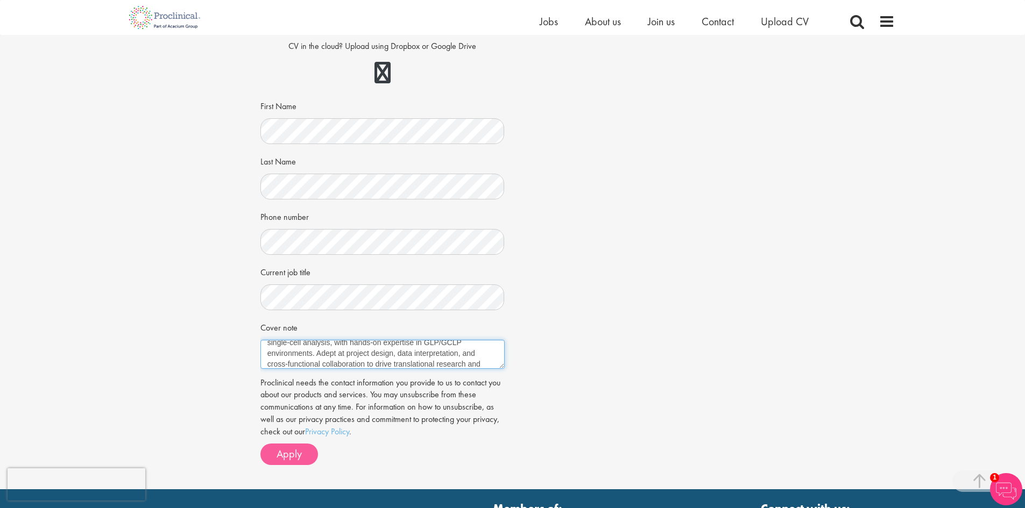
type textarea "Experienced [MEDICAL_DATA] researcher with 4+ years of academic and industry ex…"
click at [288, 454] on span "Apply" at bounding box center [289, 454] width 25 height 14
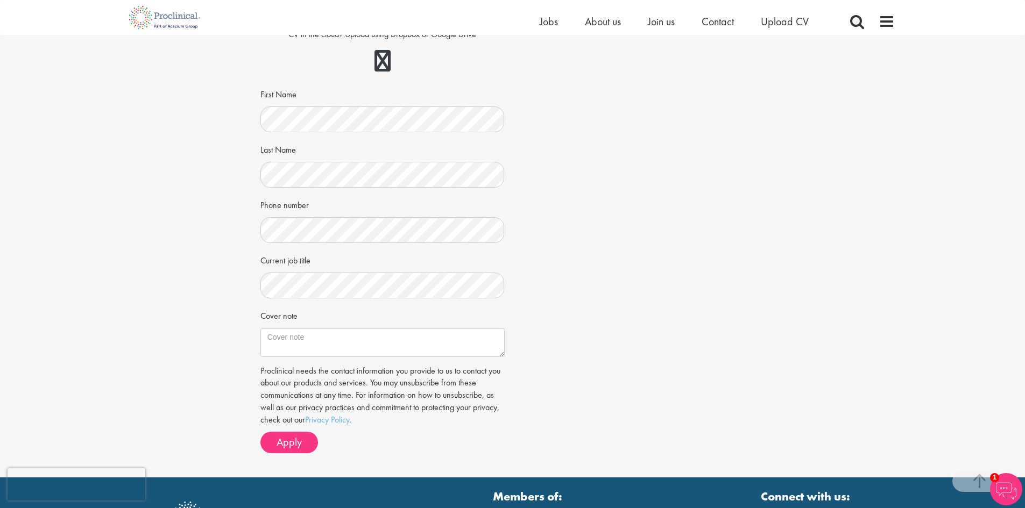
scroll to position [180, 0]
click at [314, 346] on textarea "Cover note" at bounding box center [382, 342] width 244 height 29
paste textarea "Experienced cancer researcher with 4+ years of academic and industry experience…"
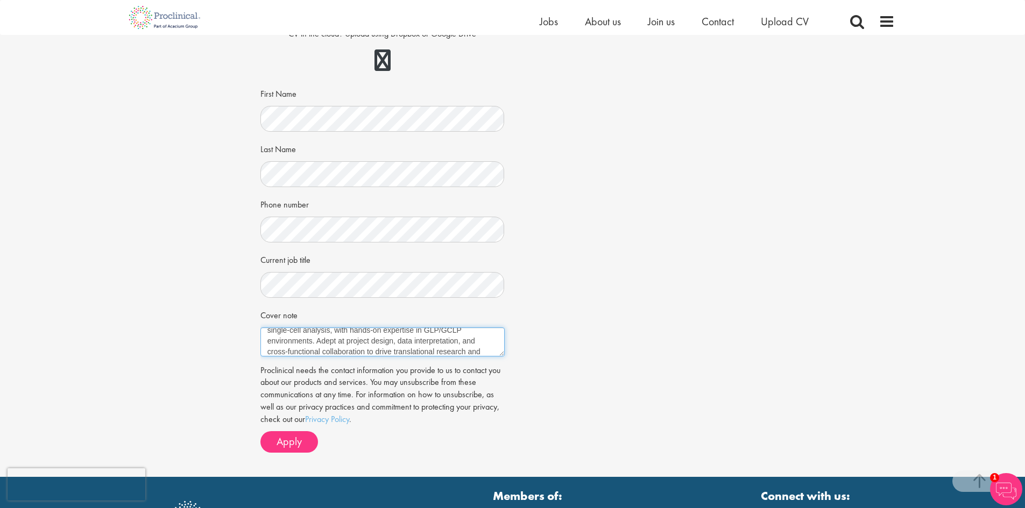
type textarea "Experienced cancer researcher with 4+ years of academic and industry experience…"
click at [283, 452] on button "Apply" at bounding box center [289, 442] width 58 height 22
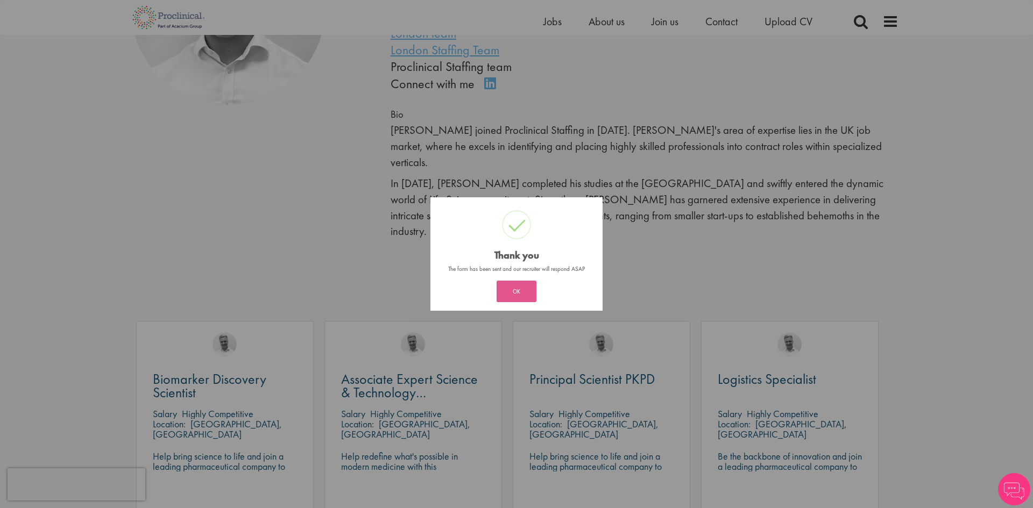
click at [519, 294] on button "OK" at bounding box center [517, 292] width 40 height 22
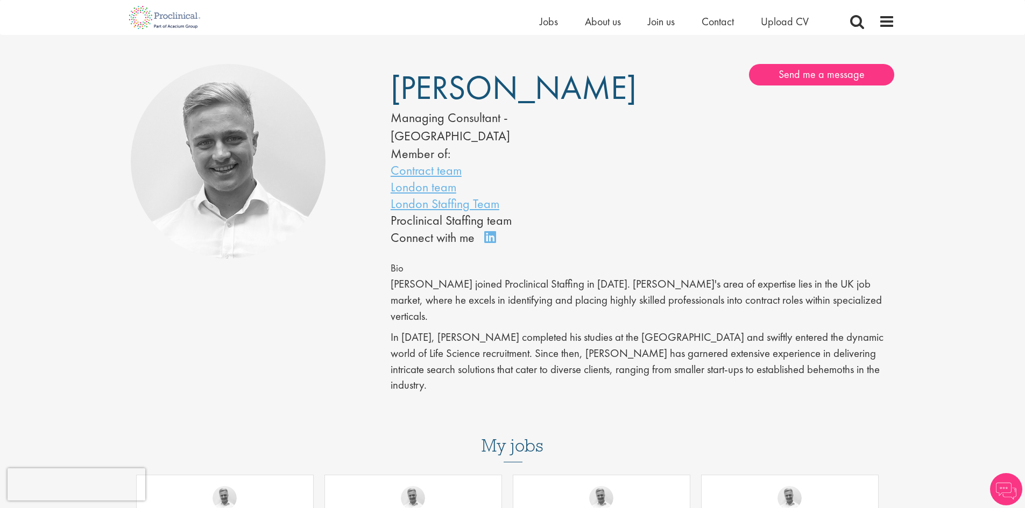
scroll to position [47, 0]
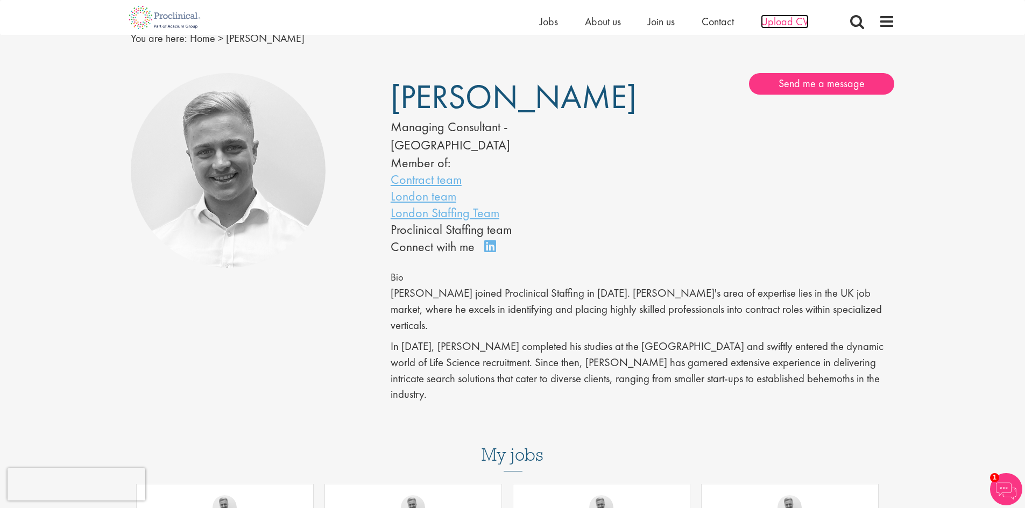
click at [780, 20] on span "Upload CV" at bounding box center [785, 22] width 48 height 14
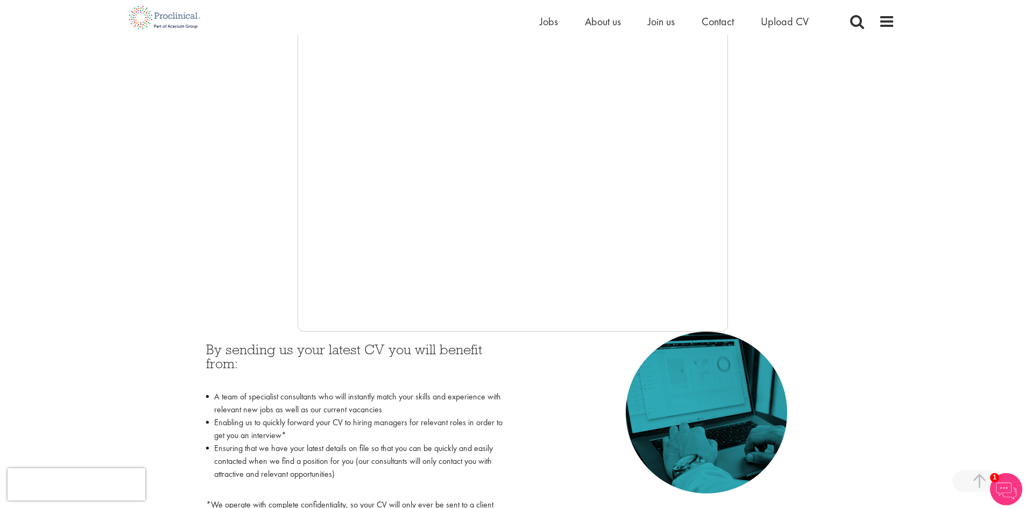
scroll to position [212, 0]
click at [775, 11] on div "Home Jobs About us Join us Contact Upload CV" at bounding box center [509, 17] width 772 height 35
click at [775, 17] on span "Upload CV" at bounding box center [785, 22] width 48 height 14
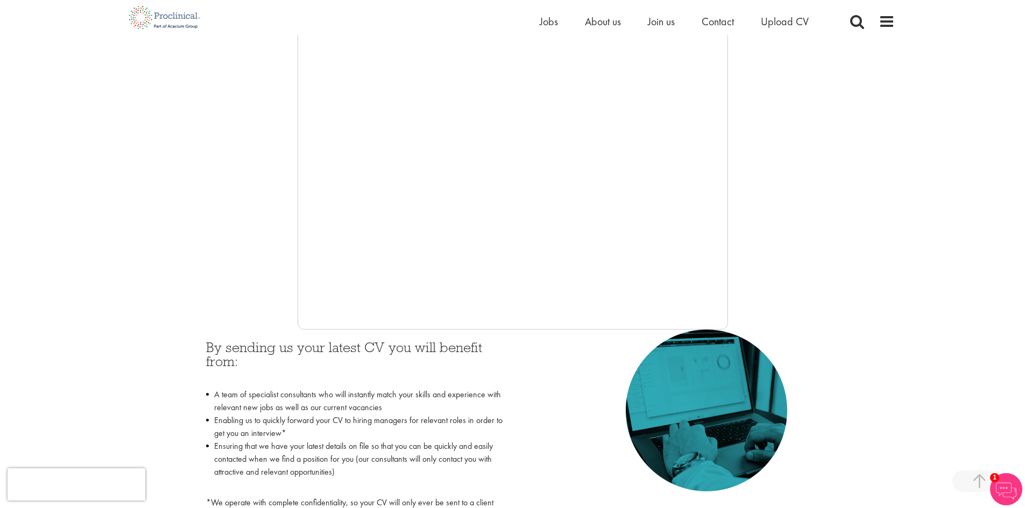
scroll to position [83, 0]
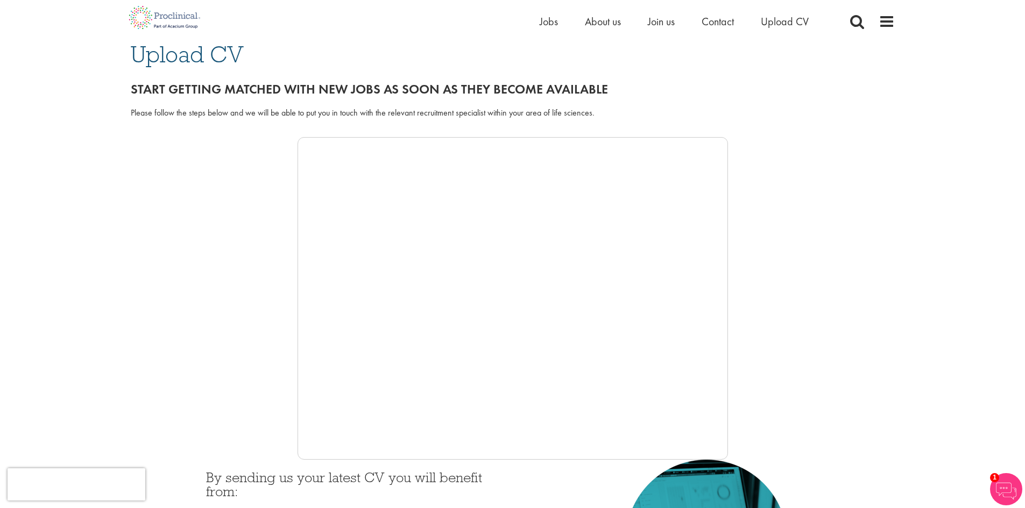
click at [589, 96] on h2 "Start getting matched with new jobs as soon as they become available" at bounding box center [513, 89] width 764 height 14
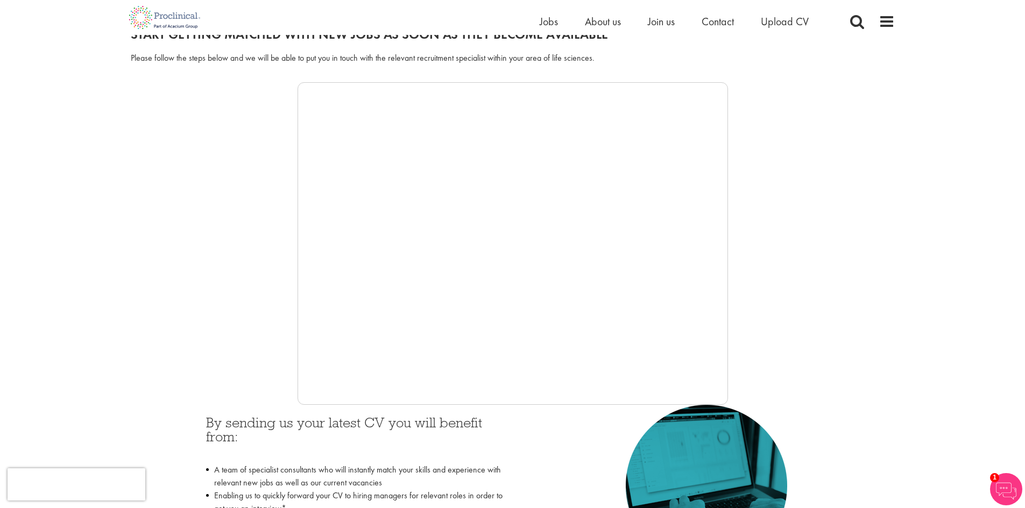
scroll to position [150, 0]
